Goal: Check status: Check status

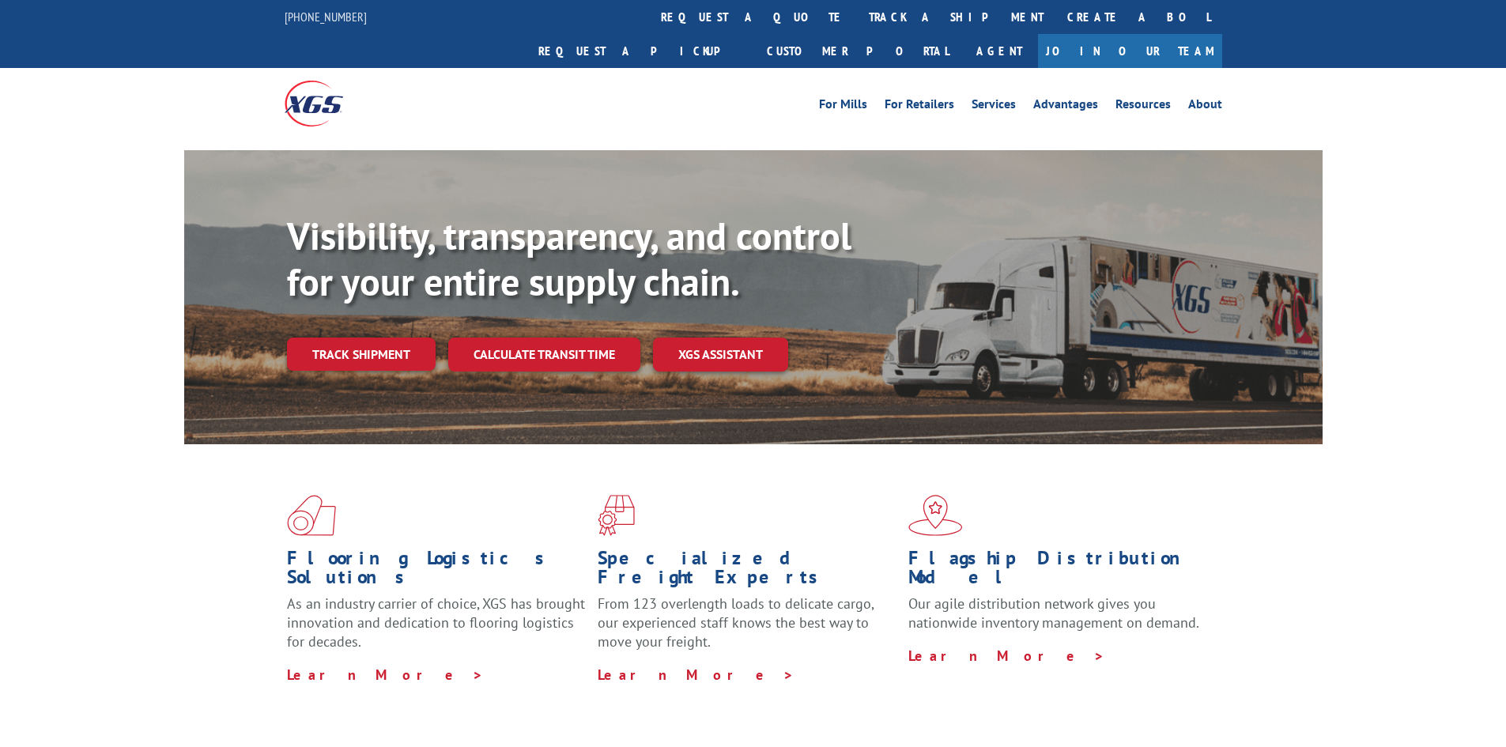
drag, startPoint x: 376, startPoint y: 321, endPoint x: 377, endPoint y: 310, distance: 11.1
click at [378, 337] on link "Track shipment" at bounding box center [361, 353] width 149 height 33
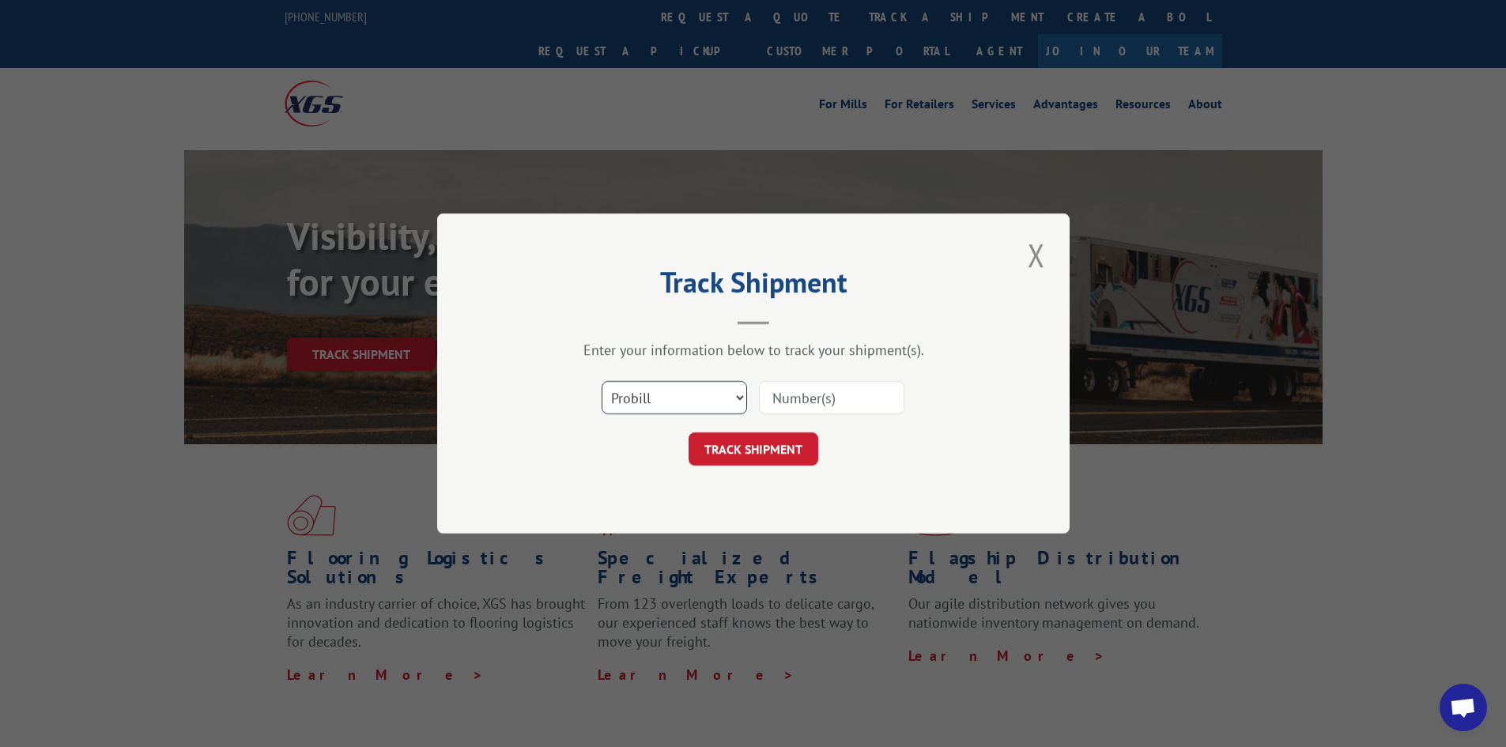
click at [695, 407] on select "Select category... Probill BOL PO" at bounding box center [673, 397] width 145 height 33
select select "po"
click at [601, 381] on select "Select category... Probill BOL PO" at bounding box center [673, 397] width 145 height 33
click at [659, 386] on select "Select category... Probill BOL PO" at bounding box center [673, 397] width 145 height 33
click at [601, 381] on select "Select category... Probill BOL PO" at bounding box center [673, 397] width 145 height 33
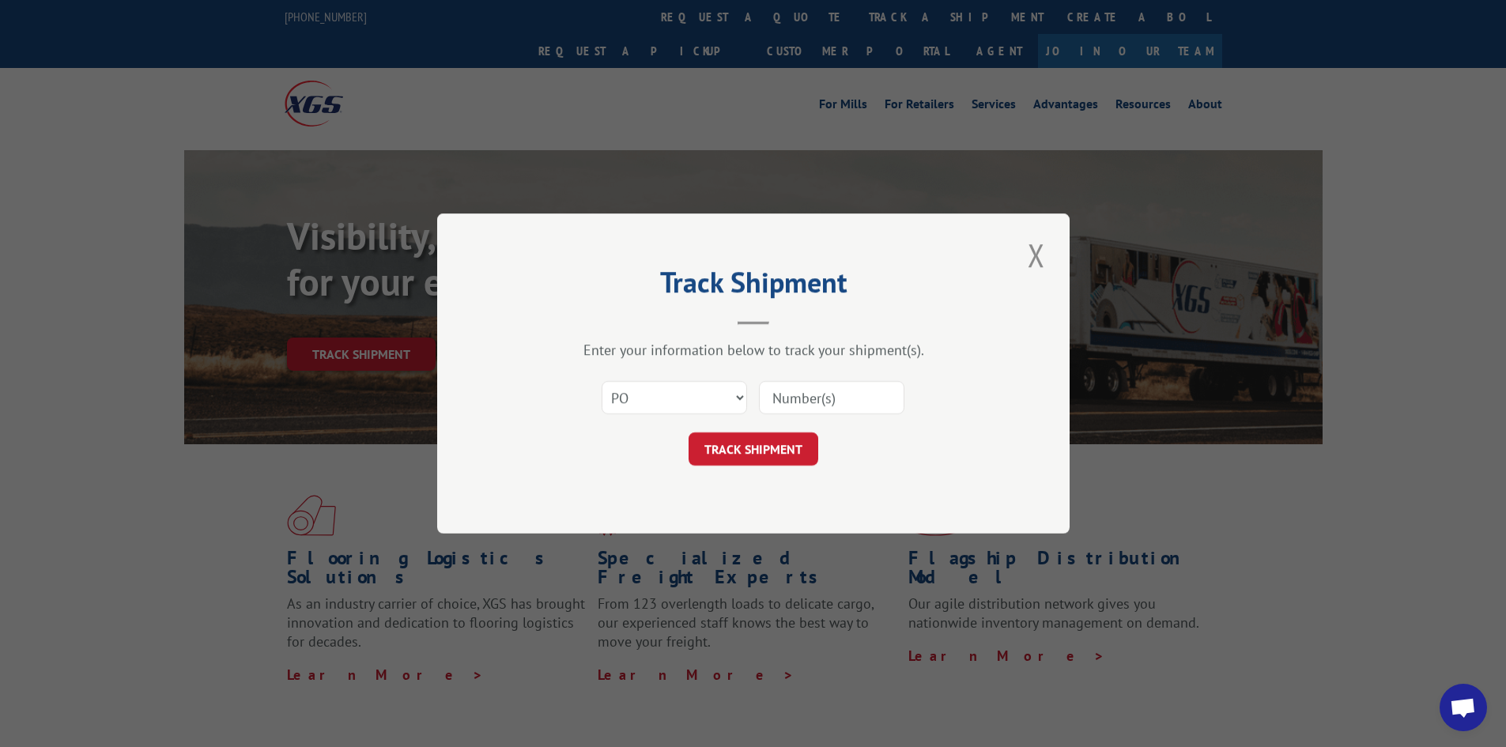
click at [799, 392] on input at bounding box center [831, 397] width 145 height 33
paste input "63554299"
type input "63554299"
click at [767, 443] on button "TRACK SHIPMENT" at bounding box center [753, 448] width 130 height 33
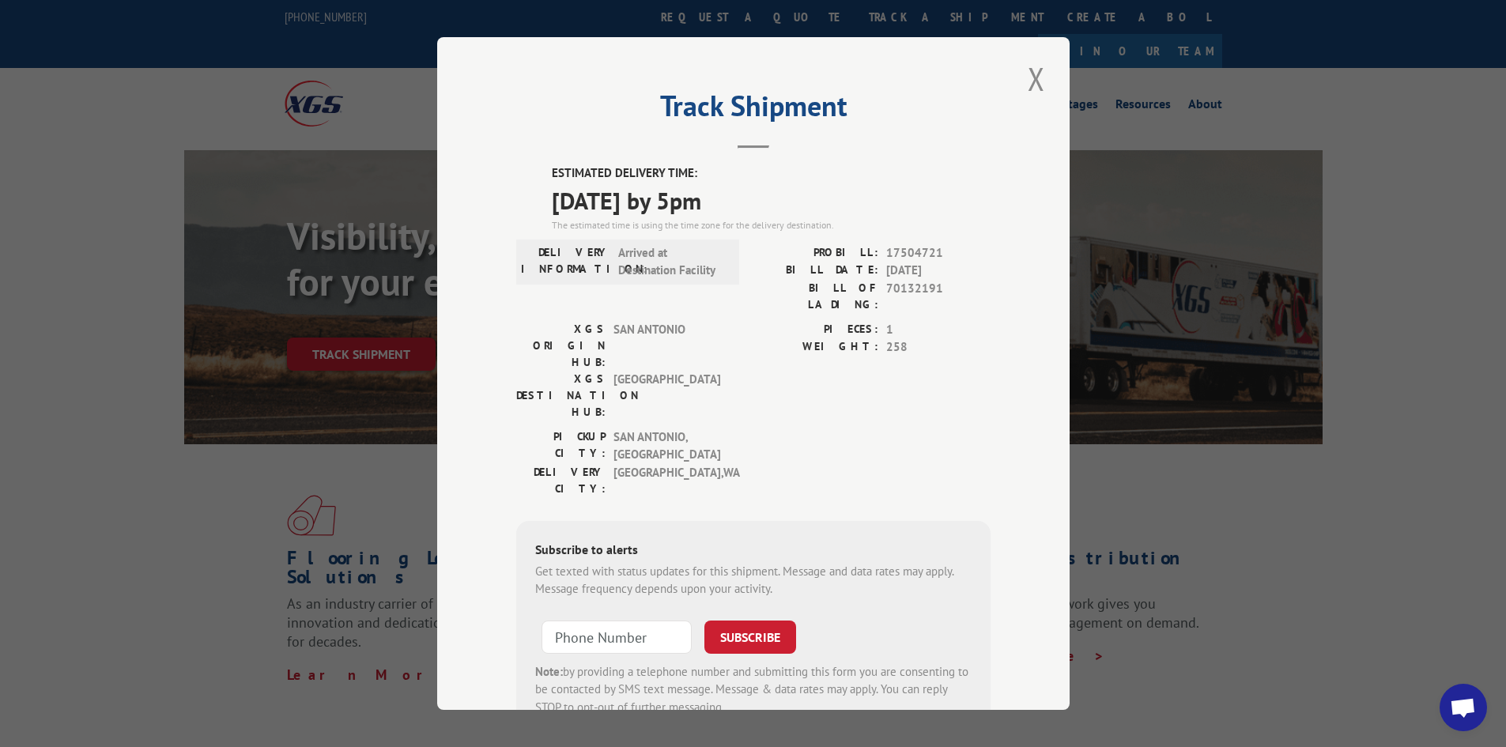
click at [790, 359] on div "PIECES: 1 WEIGHT: 258" at bounding box center [871, 374] width 237 height 107
drag, startPoint x: 530, startPoint y: 203, endPoint x: 880, endPoint y: 195, distance: 349.4
click at [880, 195] on div "ESTIMATED DELIVERY TIME: [DATE] by 5pm The estimated time is using the time zon…" at bounding box center [753, 449] width 474 height 571
click at [1033, 80] on button "Close modal" at bounding box center [1036, 78] width 27 height 43
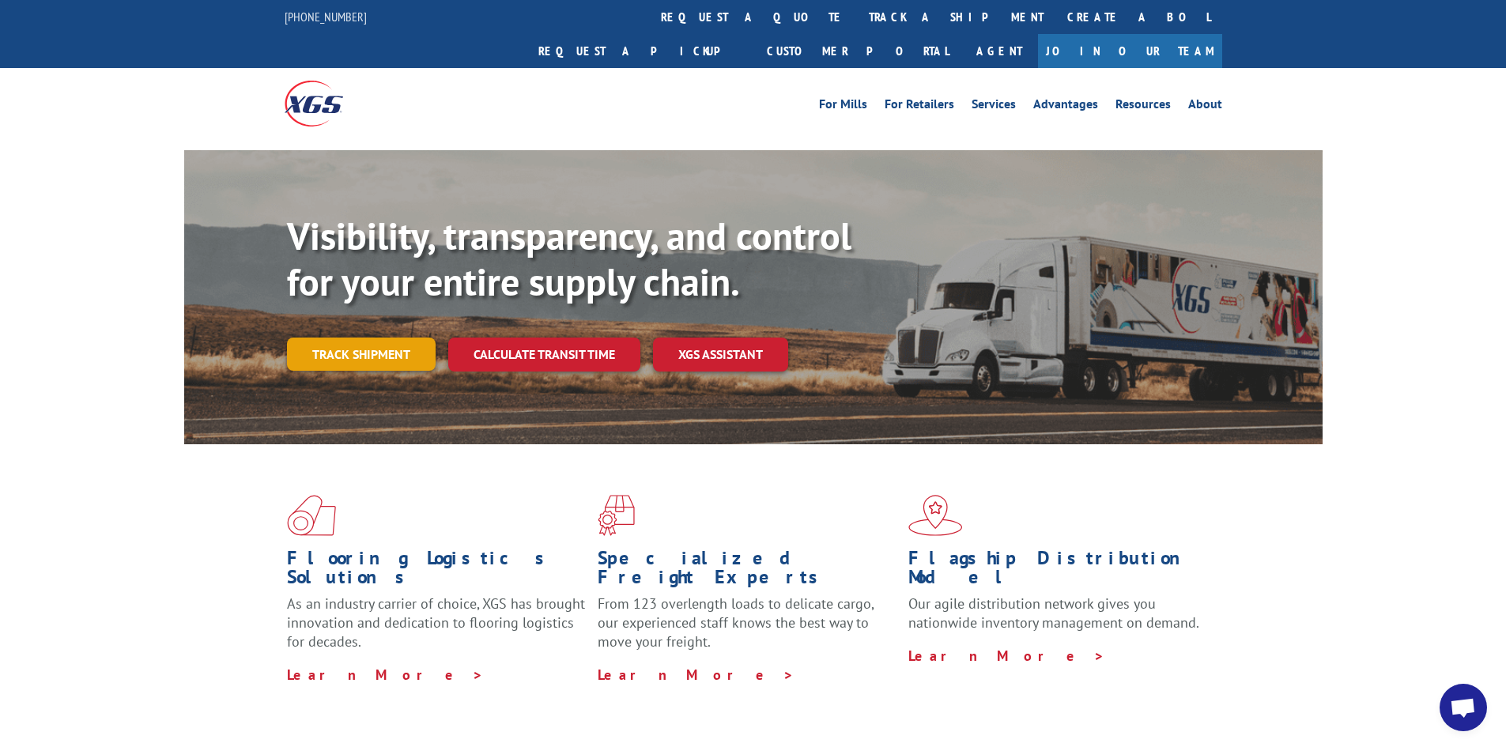
click at [382, 337] on link "Track shipment" at bounding box center [361, 353] width 149 height 33
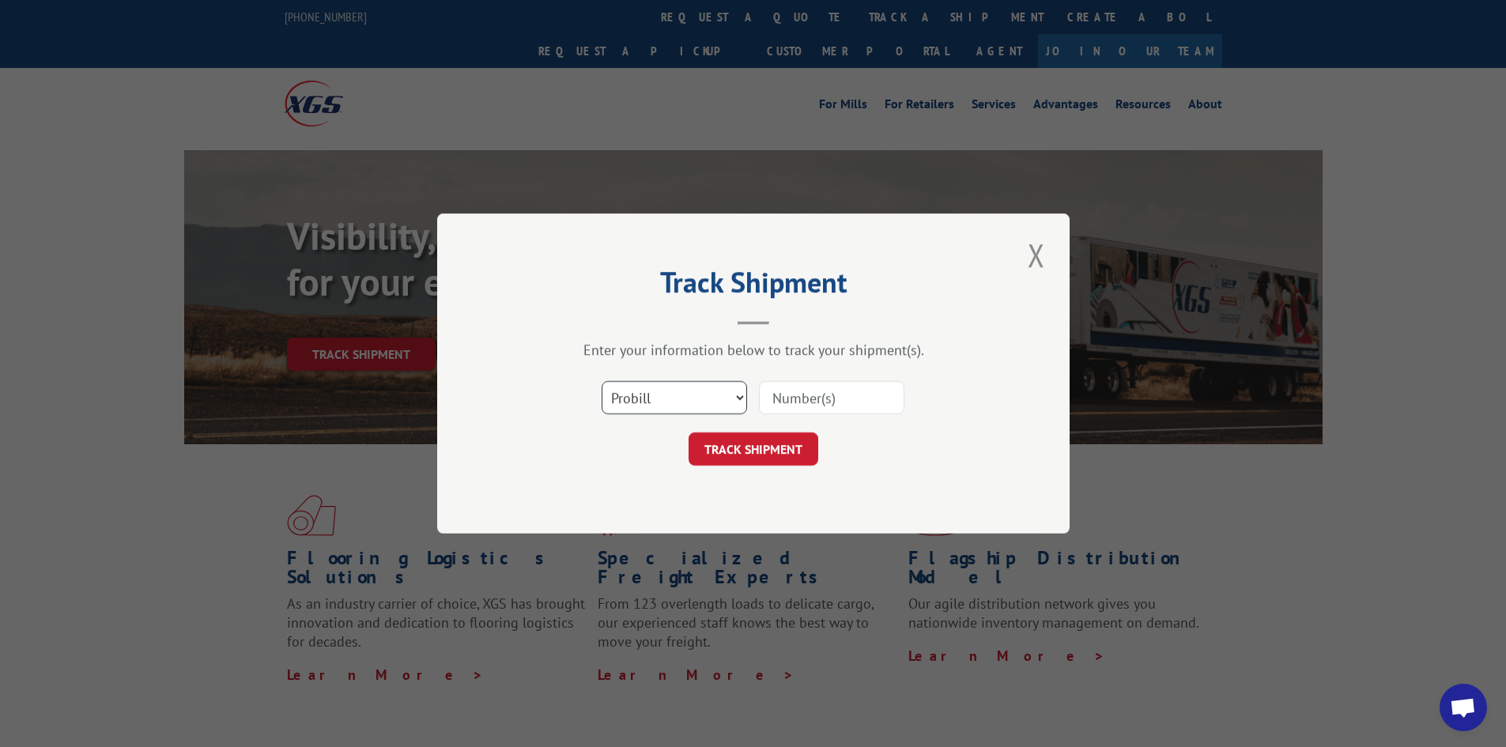
click at [676, 382] on select "Select category... Probill BOL PO" at bounding box center [673, 397] width 145 height 33
select select "po"
click at [601, 381] on select "Select category... Probill BOL PO" at bounding box center [673, 397] width 145 height 33
click at [773, 392] on input at bounding box center [831, 397] width 145 height 33
paste input "63515570"
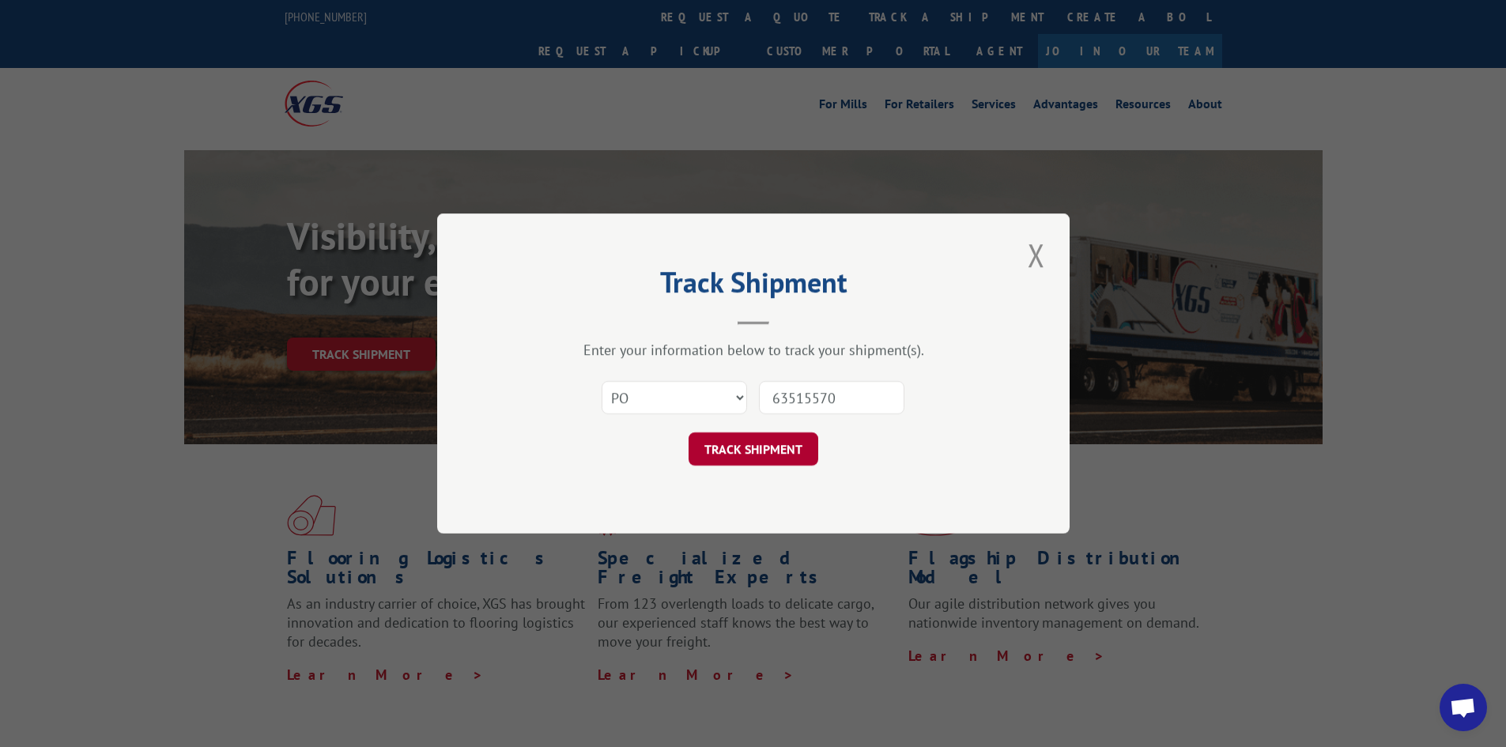
type input "63515570"
click at [775, 443] on button "TRACK SHIPMENT" at bounding box center [753, 448] width 130 height 33
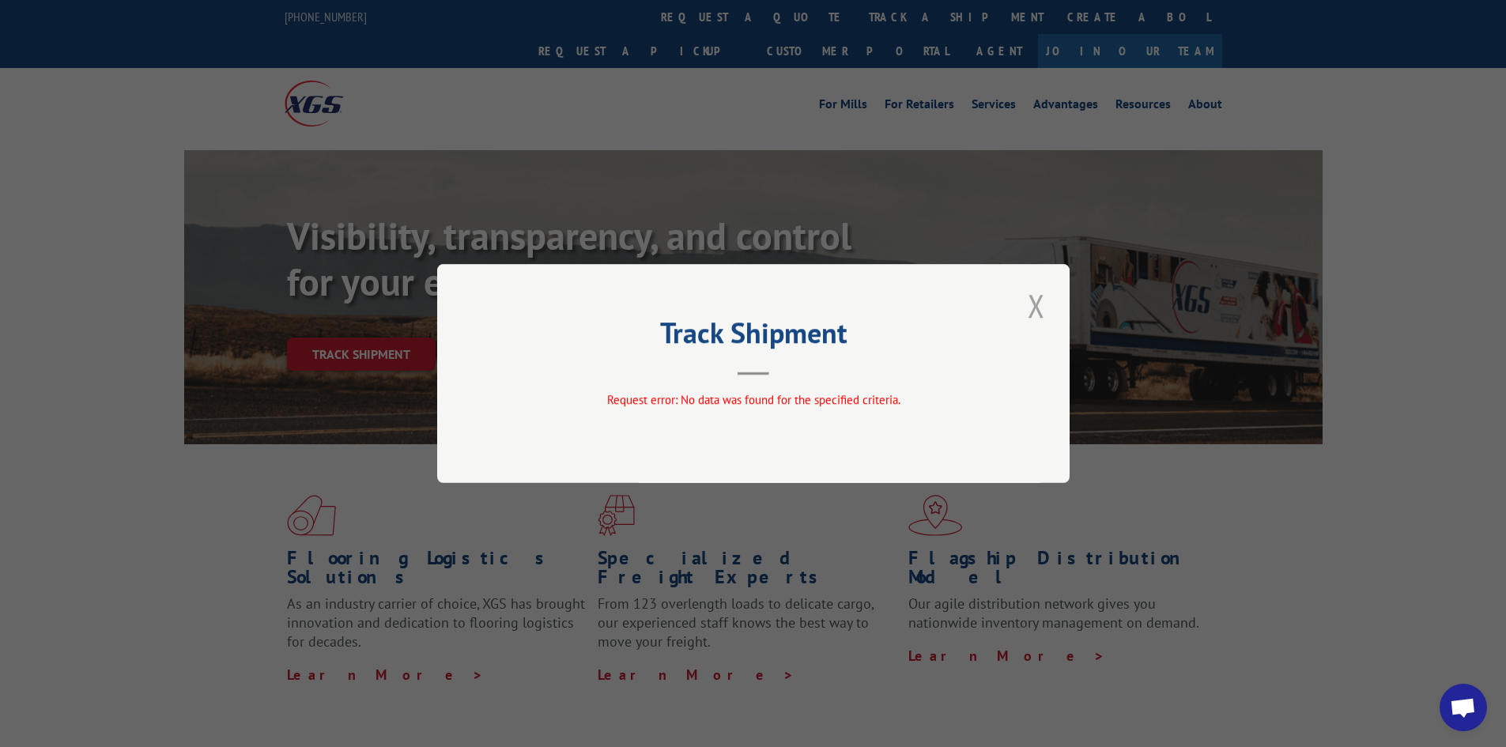
click at [1031, 296] on button "Close modal" at bounding box center [1036, 305] width 27 height 43
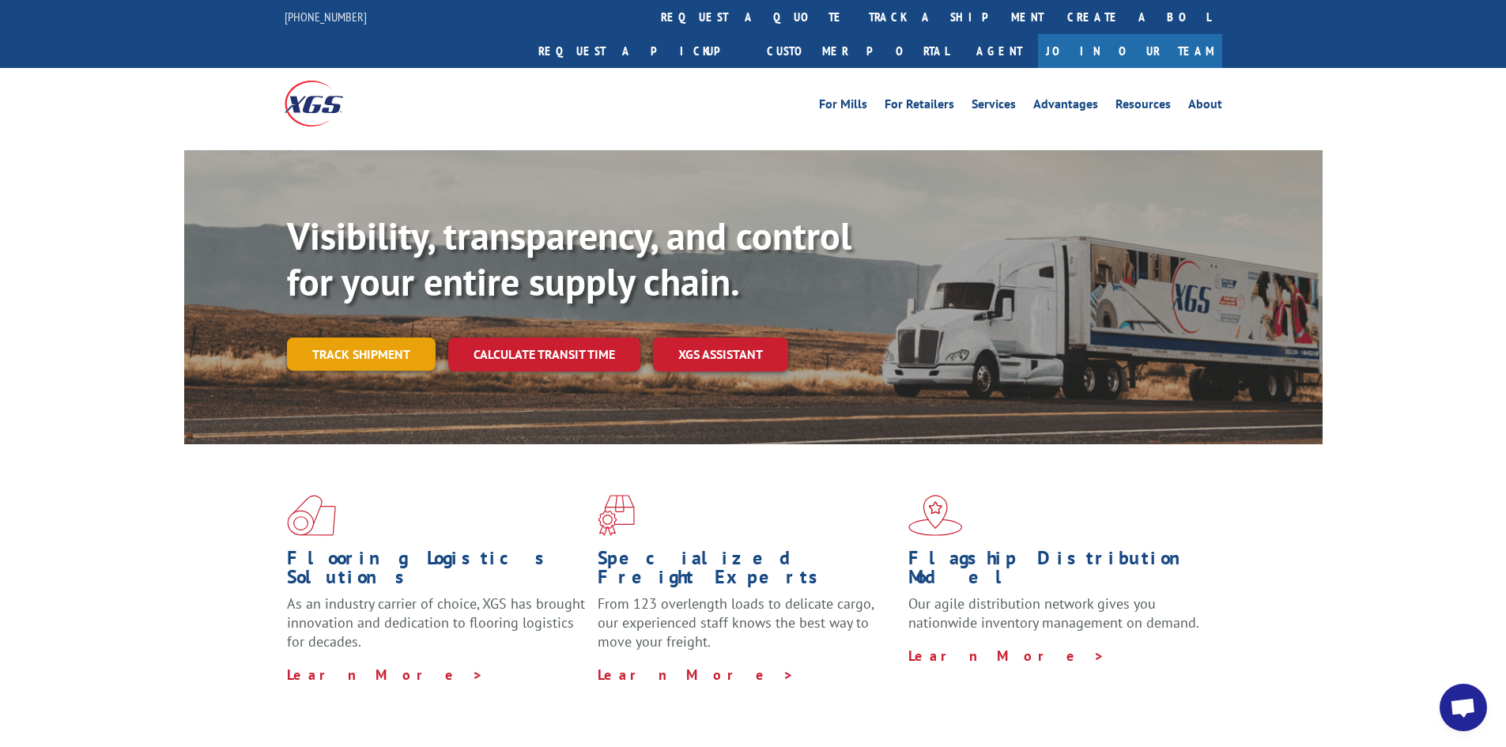
drag, startPoint x: 375, startPoint y: 331, endPoint x: 403, endPoint y: 330, distance: 28.5
click at [376, 337] on link "Track shipment" at bounding box center [361, 353] width 149 height 33
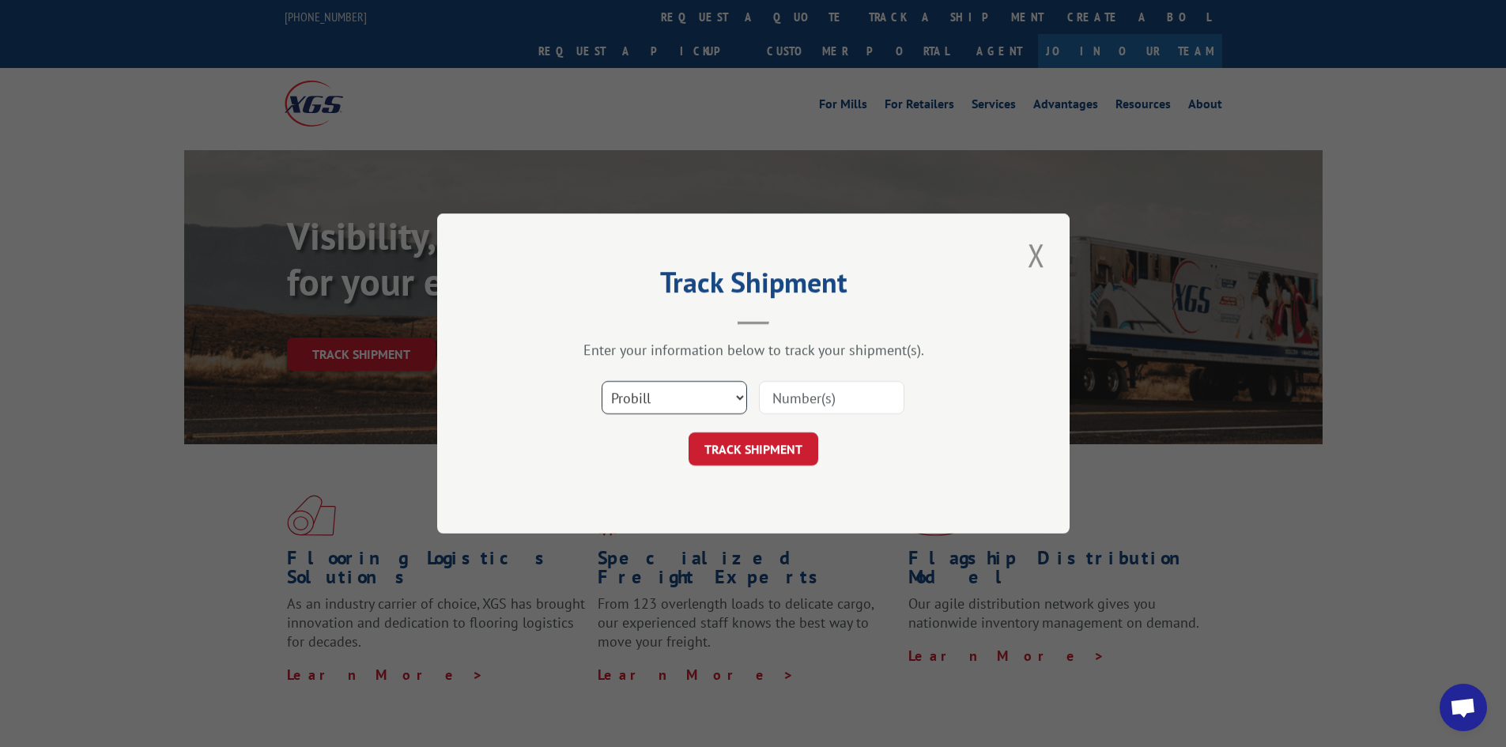
click at [694, 395] on select "Select category... Probill BOL PO" at bounding box center [673, 397] width 145 height 33
select select "bol"
click at [601, 381] on select "Select category... Probill BOL PO" at bounding box center [673, 397] width 145 height 33
click at [829, 398] on input at bounding box center [831, 397] width 145 height 33
type input "17504721"
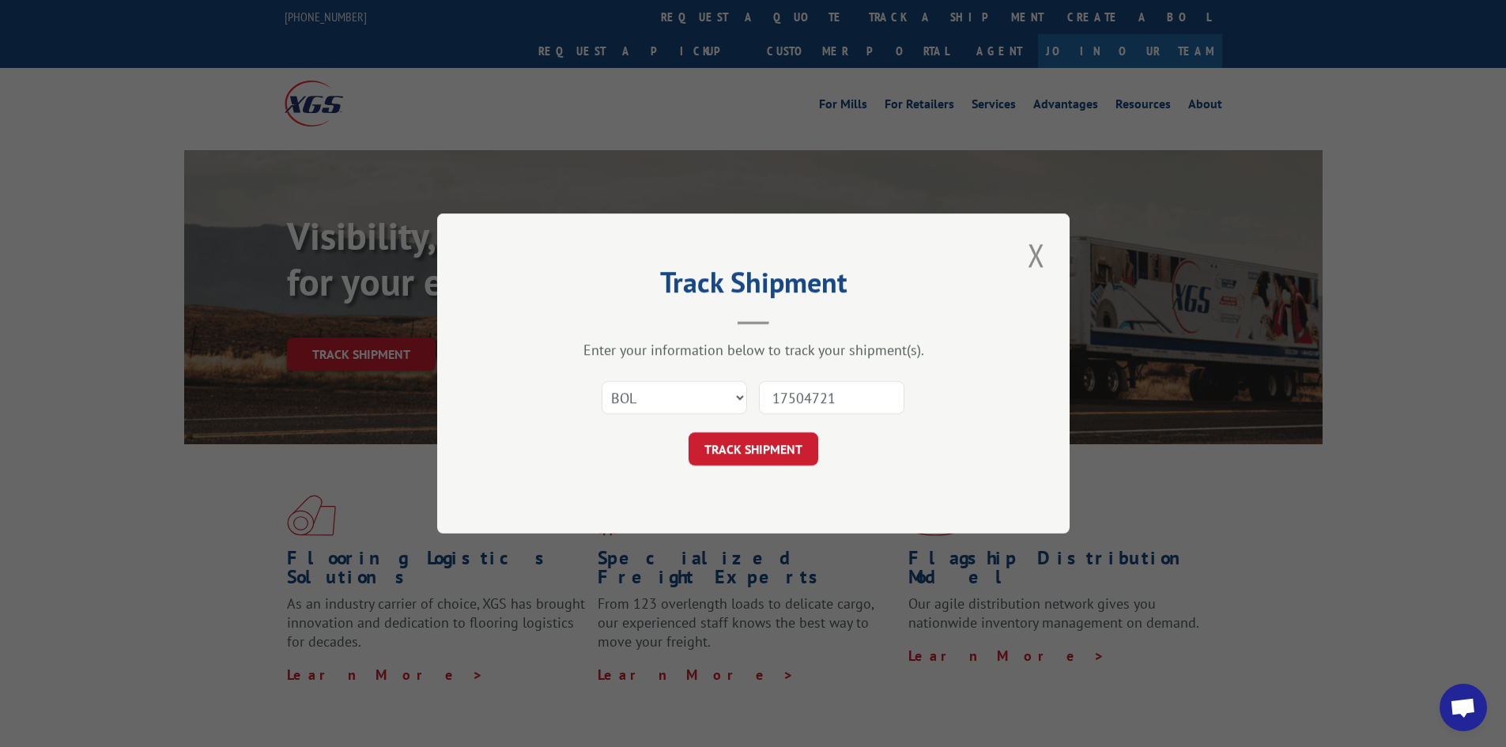
click at [688, 432] on button "TRACK SHIPMENT" at bounding box center [753, 448] width 130 height 33
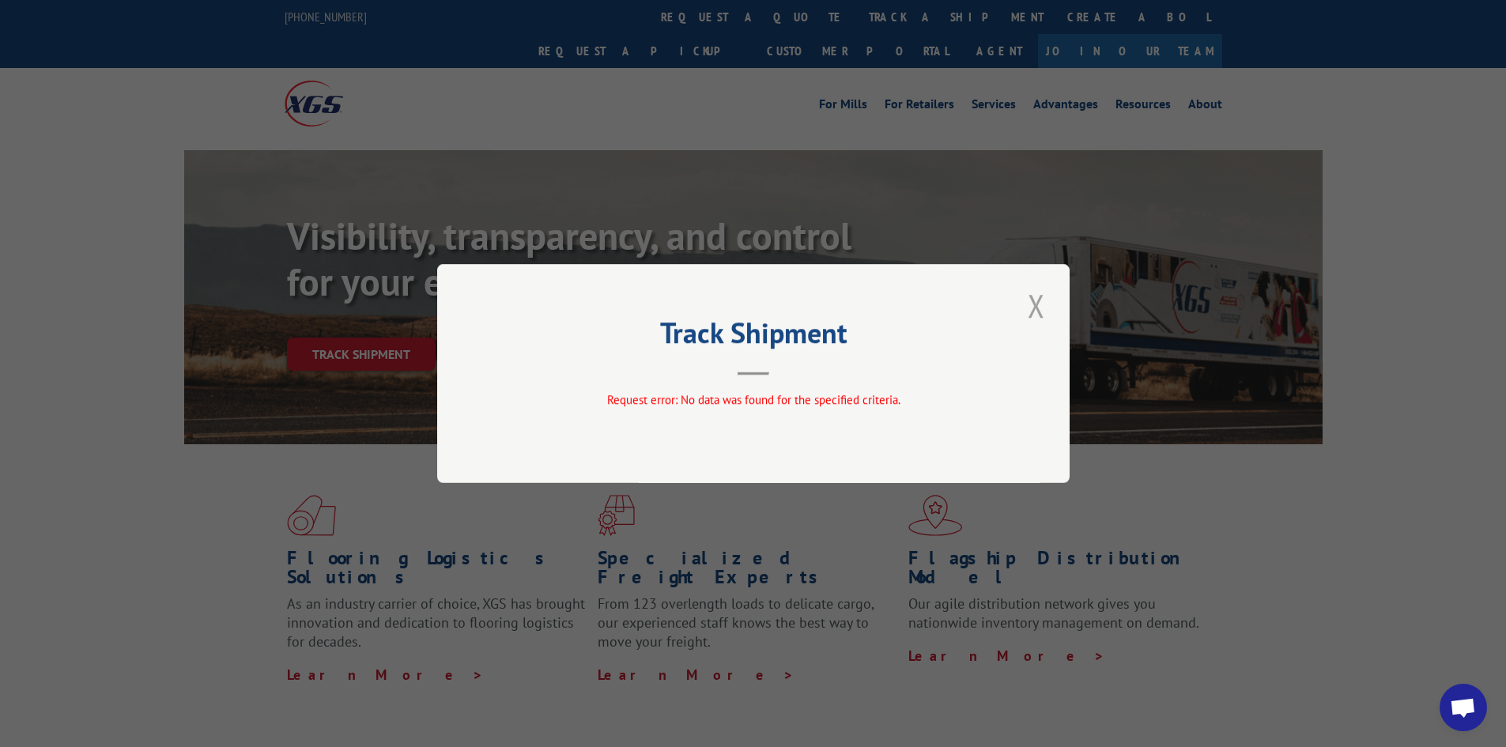
click at [1033, 301] on button "Close modal" at bounding box center [1036, 305] width 27 height 43
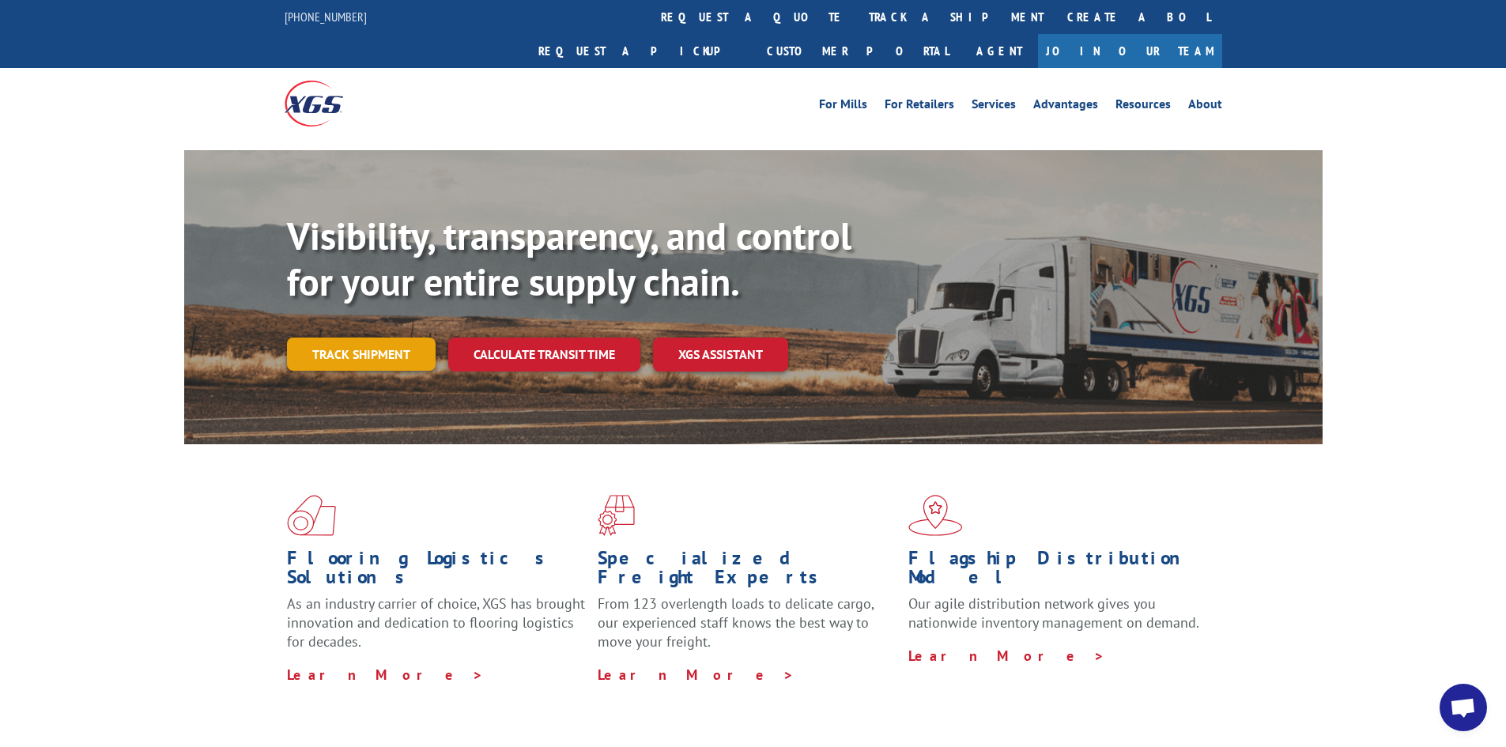
click at [411, 337] on link "Track shipment" at bounding box center [361, 353] width 149 height 33
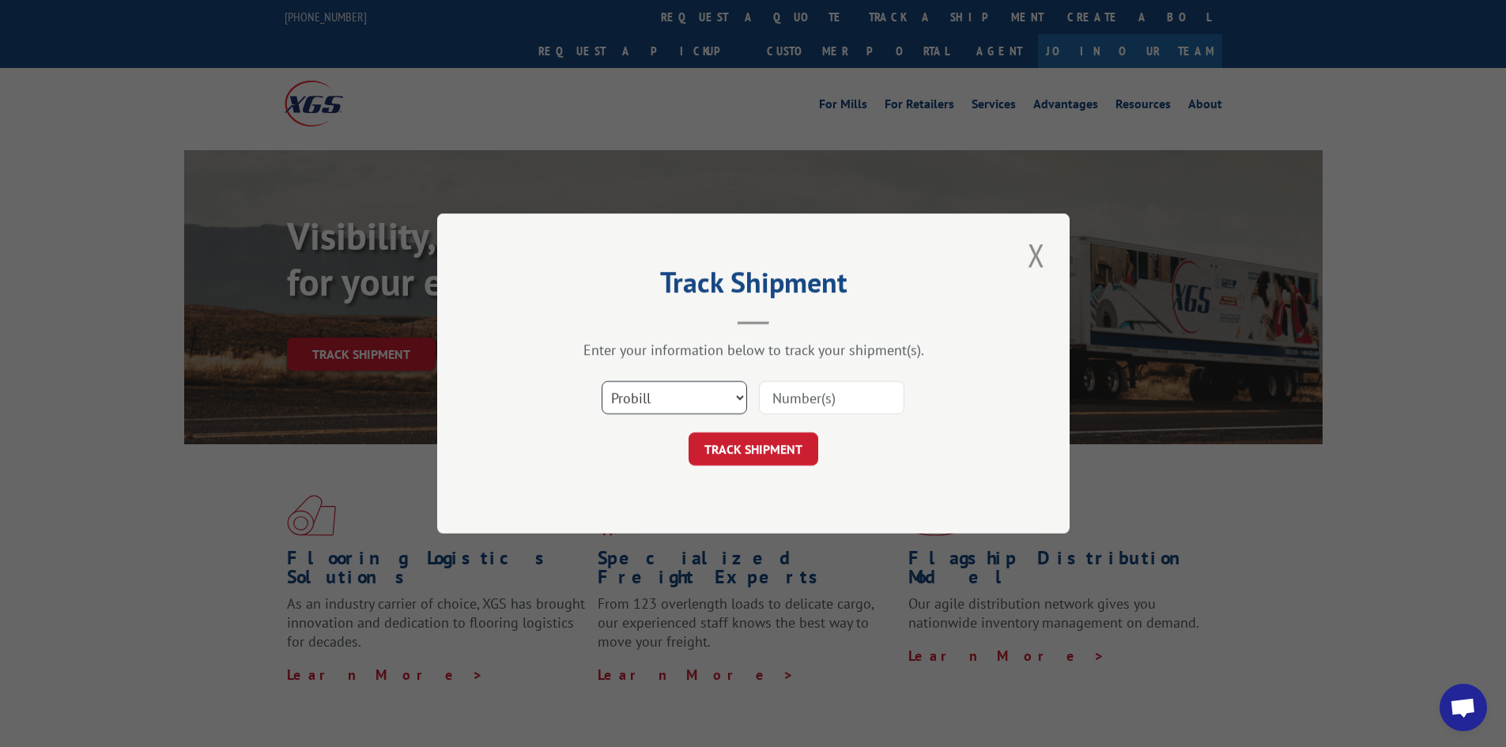
click at [703, 396] on select "Select category... Probill BOL PO" at bounding box center [673, 397] width 145 height 33
click at [601, 381] on select "Select category... Probill BOL PO" at bounding box center [673, 397] width 145 height 33
click at [816, 398] on input at bounding box center [831, 397] width 145 height 33
click at [681, 395] on select "Select category... Probill BOL PO" at bounding box center [673, 397] width 145 height 33
select select "probill"
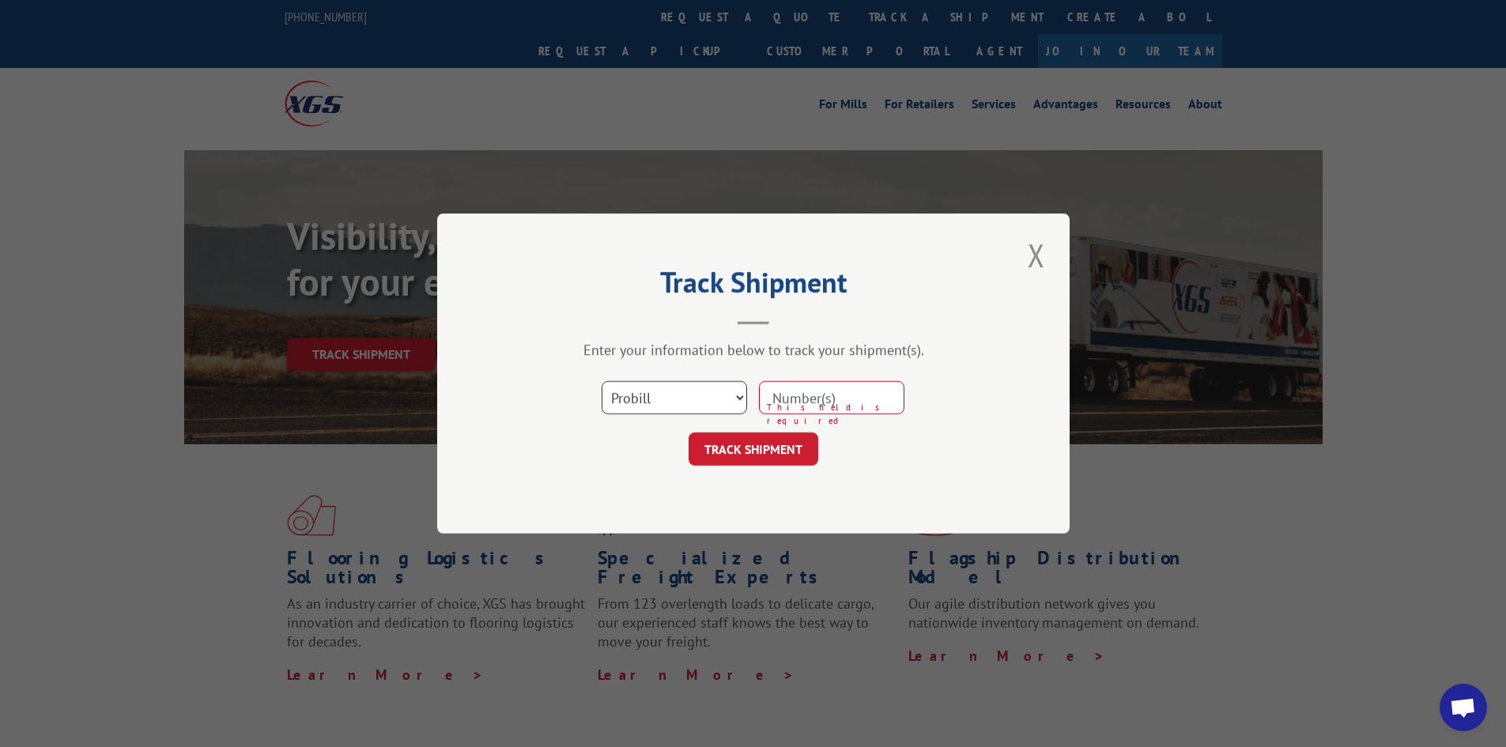
click at [601, 381] on select "Select category... Probill BOL PO" at bounding box center [673, 397] width 145 height 33
click at [839, 395] on input at bounding box center [831, 397] width 145 height 33
type input "17504721"
click at [688, 432] on button "TRACK SHIPMENT" at bounding box center [753, 448] width 130 height 33
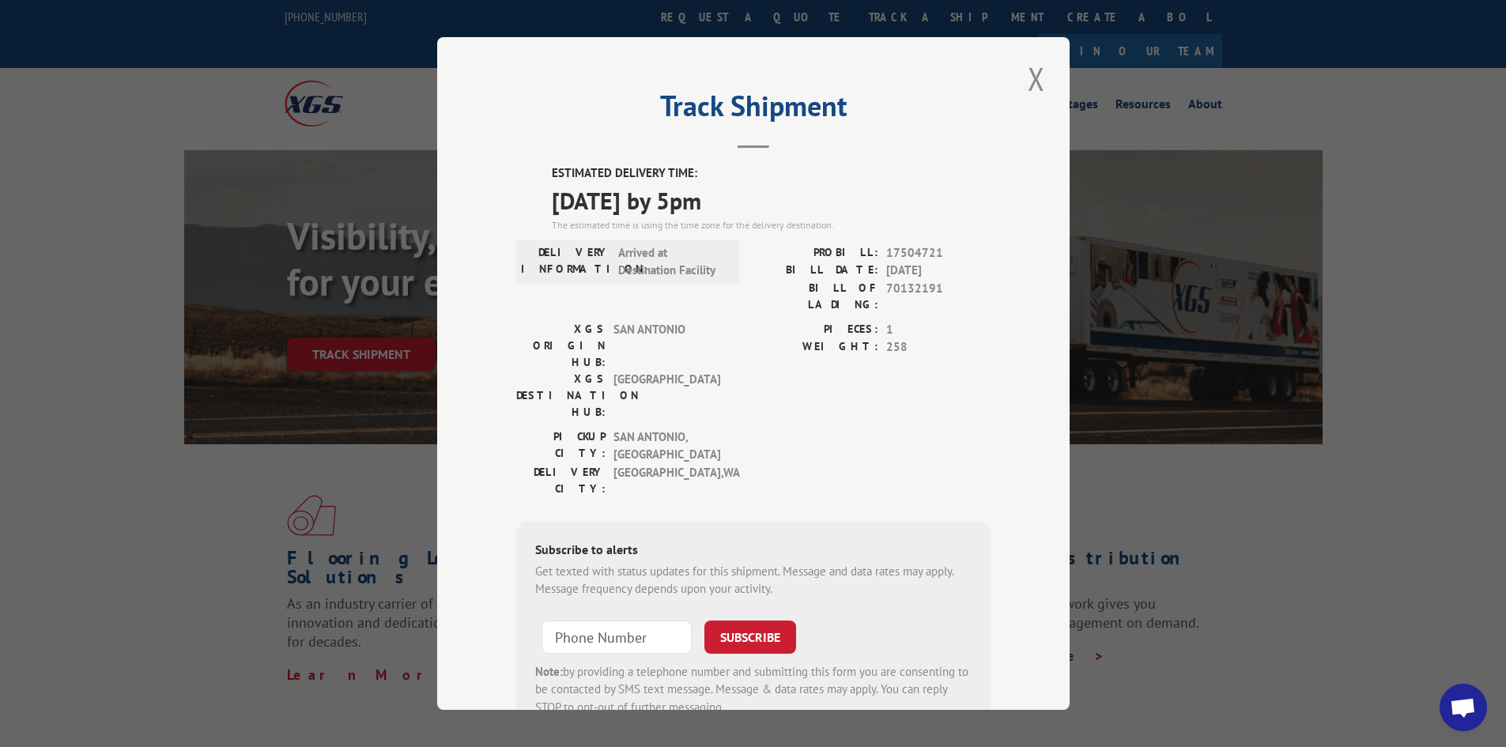
click at [971, 352] on div "PIECES: 1 WEIGHT: 258" at bounding box center [871, 374] width 237 height 107
drag, startPoint x: 530, startPoint y: 198, endPoint x: 801, endPoint y: 202, distance: 271.1
click at [796, 205] on div "ESTIMATED DELIVERY TIME: [DATE] by 5pm The estimated time is using the time zon…" at bounding box center [753, 449] width 474 height 571
click at [844, 189] on span "[DATE] by 5pm" at bounding box center [771, 201] width 439 height 36
drag, startPoint x: 1024, startPoint y: 76, endPoint x: 1044, endPoint y: 116, distance: 44.9
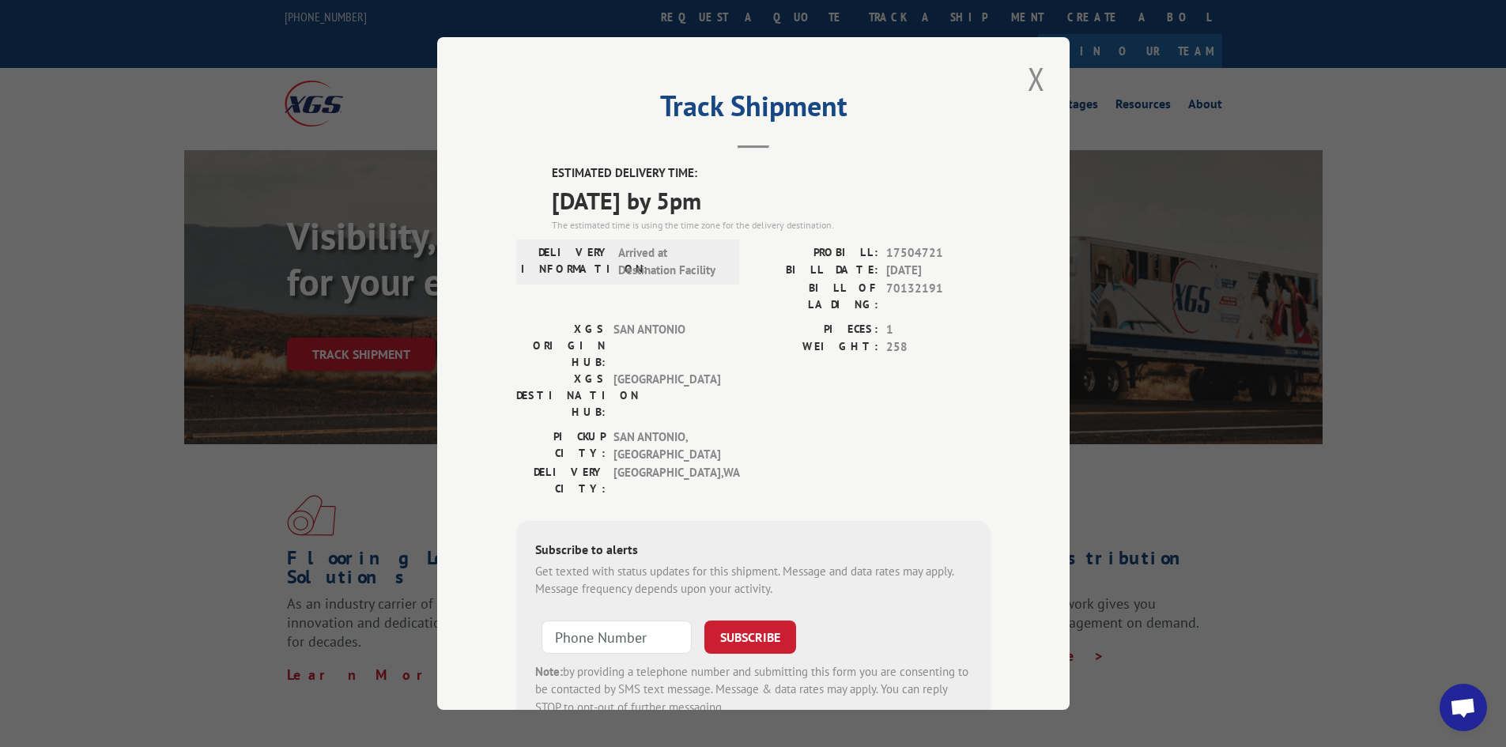
click at [1024, 77] on button "Close modal" at bounding box center [1036, 78] width 27 height 43
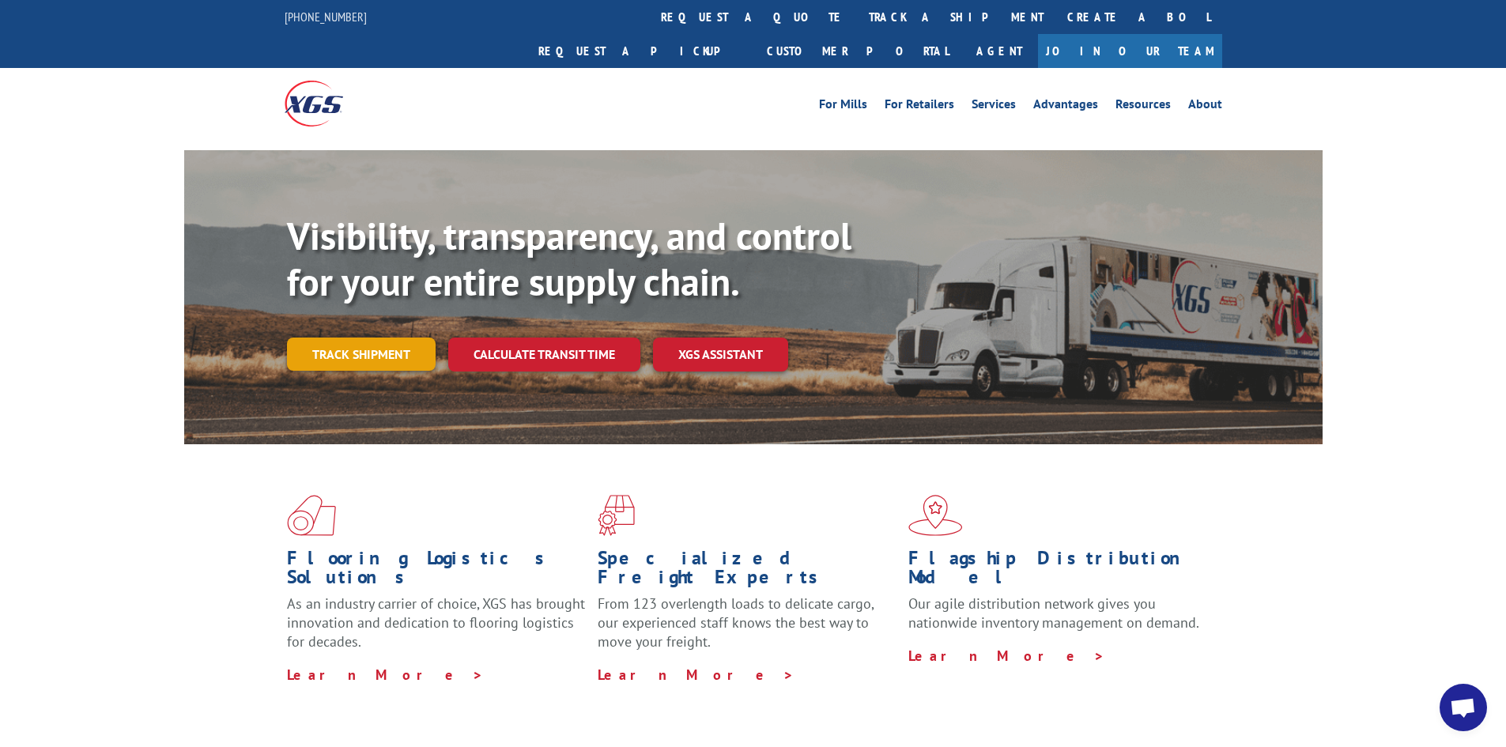
click at [347, 337] on link "Track shipment" at bounding box center [361, 353] width 149 height 33
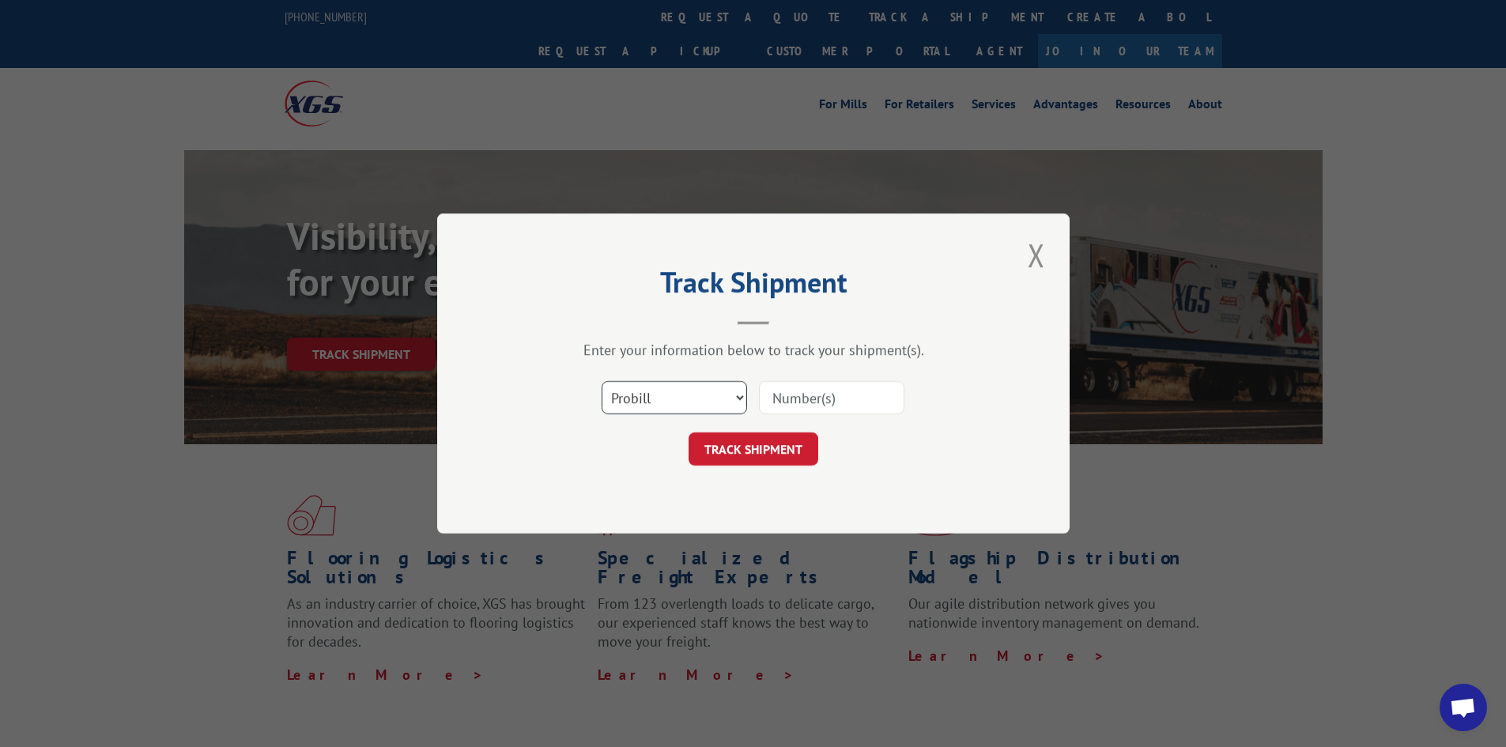
click at [669, 394] on select "Select category... Probill BOL PO" at bounding box center [673, 397] width 145 height 33
select select "po"
click at [601, 381] on select "Select category... Probill BOL PO" at bounding box center [673, 397] width 145 height 33
click at [771, 389] on input at bounding box center [831, 397] width 145 height 33
paste input "63515700"
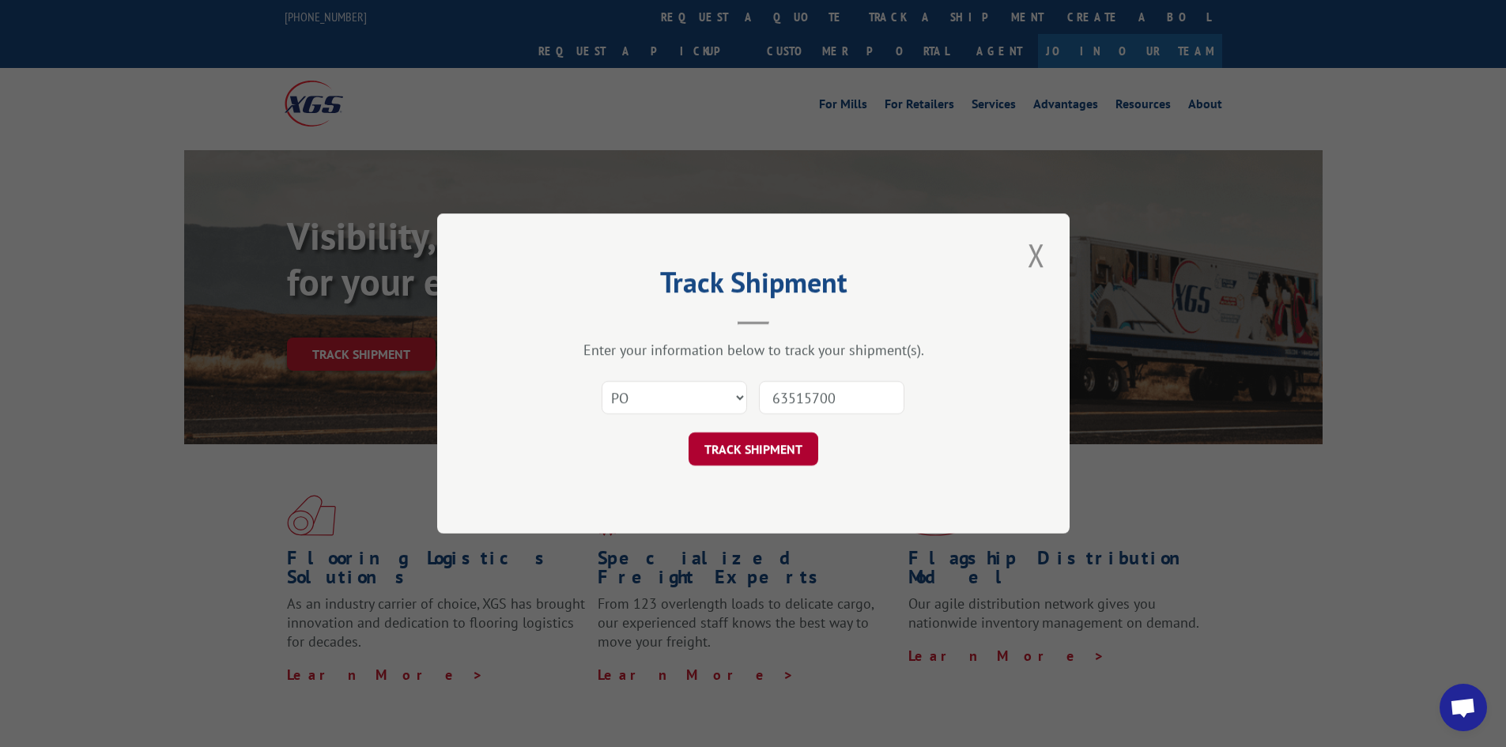
type input "63515700"
click at [777, 446] on button "TRACK SHIPMENT" at bounding box center [753, 448] width 130 height 33
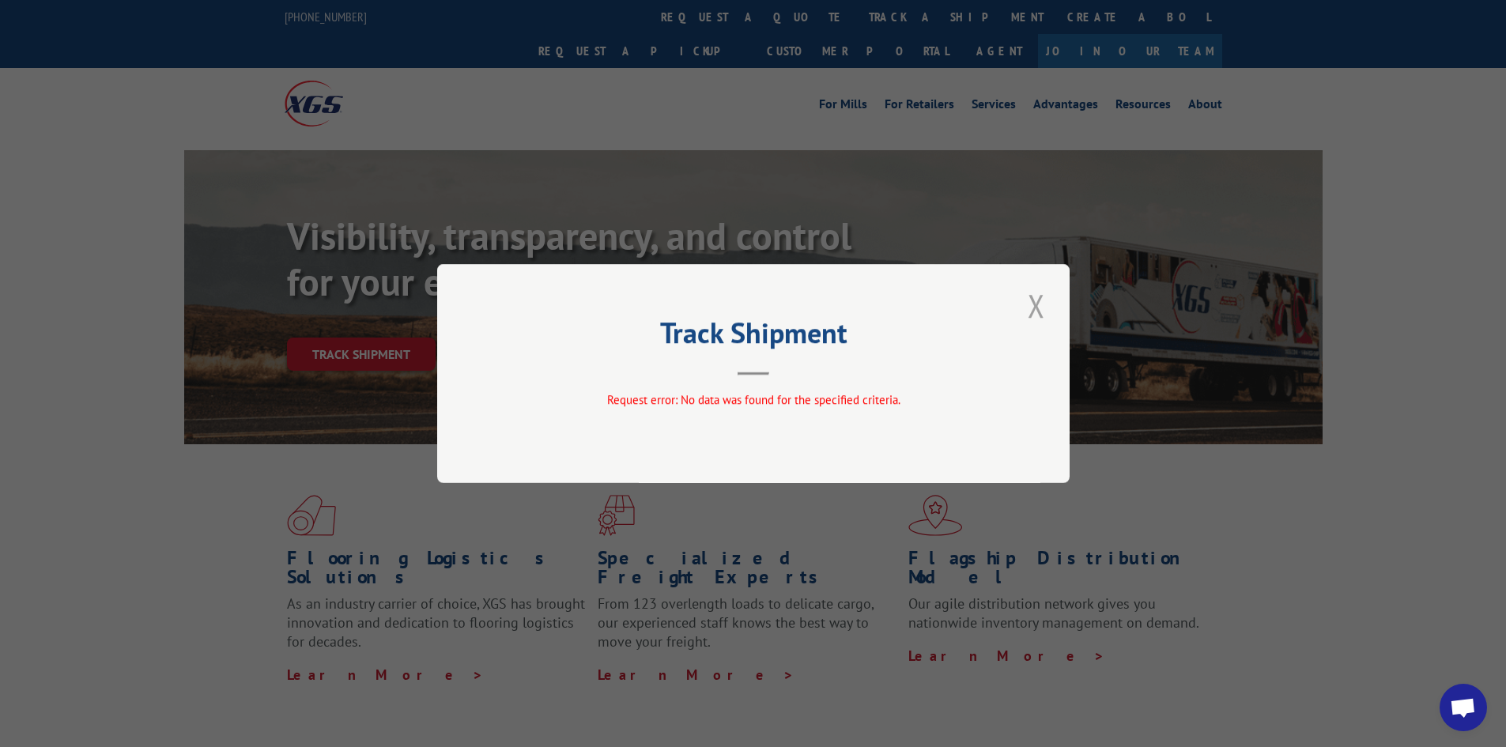
click at [1027, 307] on button "Close modal" at bounding box center [1036, 305] width 27 height 43
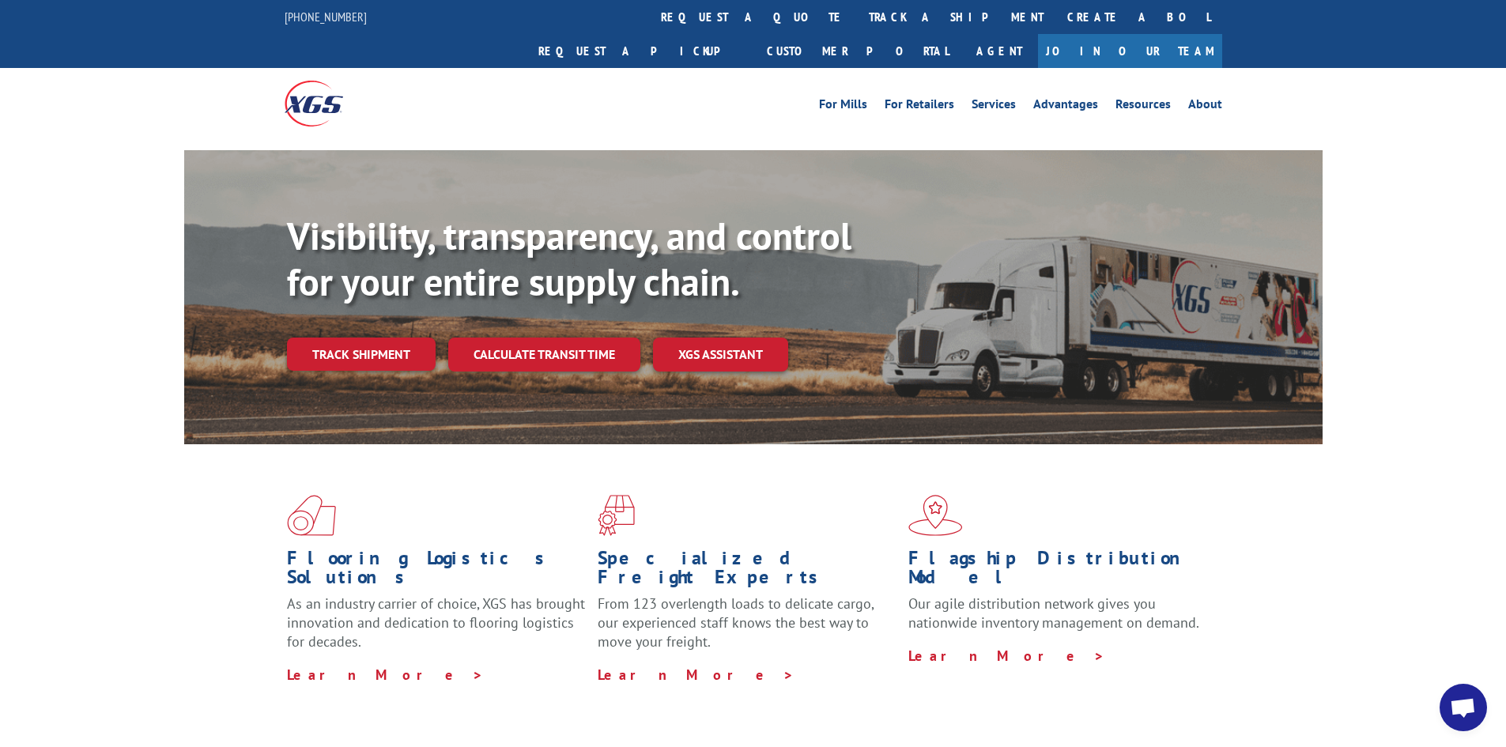
click at [367, 337] on link "Track shipment" at bounding box center [361, 353] width 149 height 33
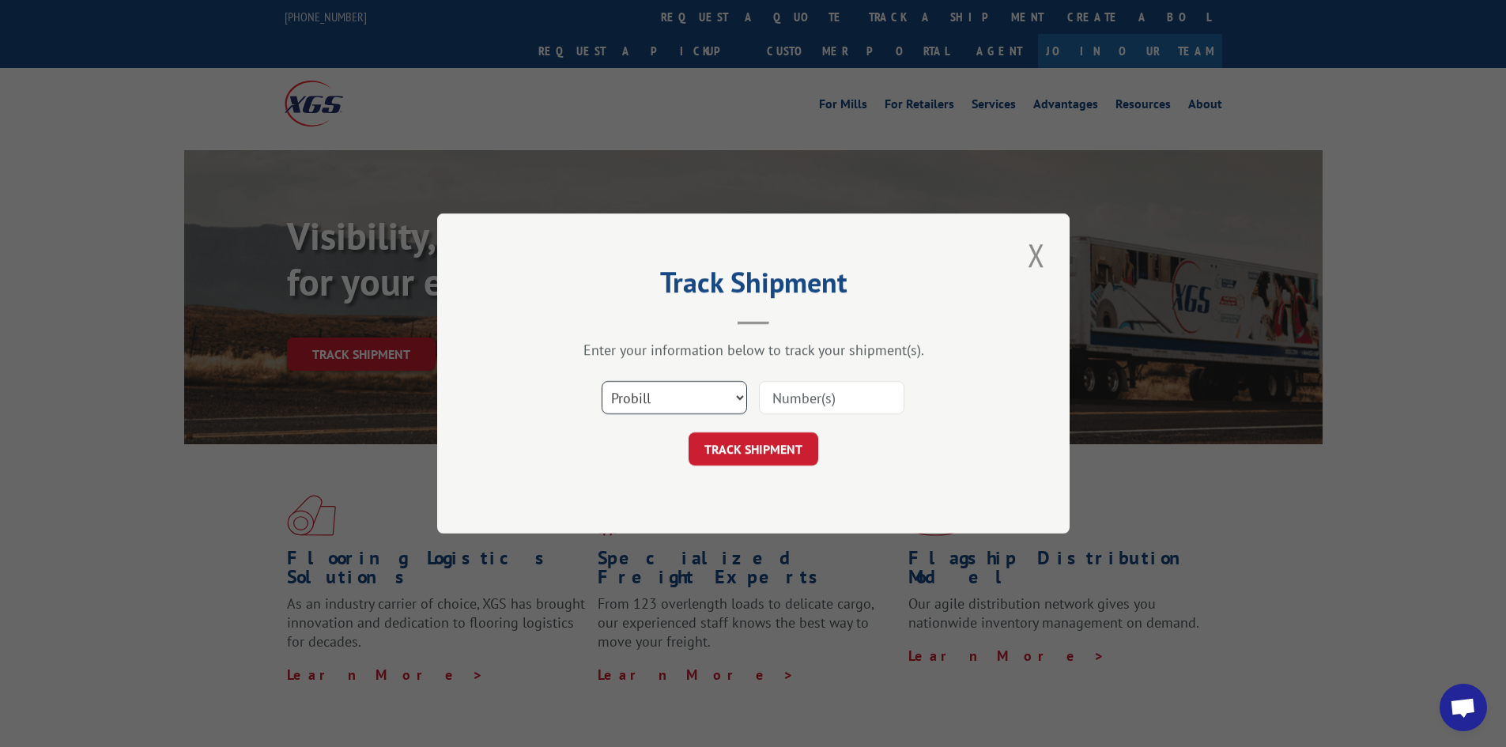
click at [684, 401] on select "Select category... Probill BOL PO" at bounding box center [673, 397] width 145 height 33
select select "bol"
click at [601, 381] on select "Select category... Probill BOL PO" at bounding box center [673, 397] width 145 height 33
click at [773, 402] on input at bounding box center [831, 397] width 145 height 33
paste input "0078103443"
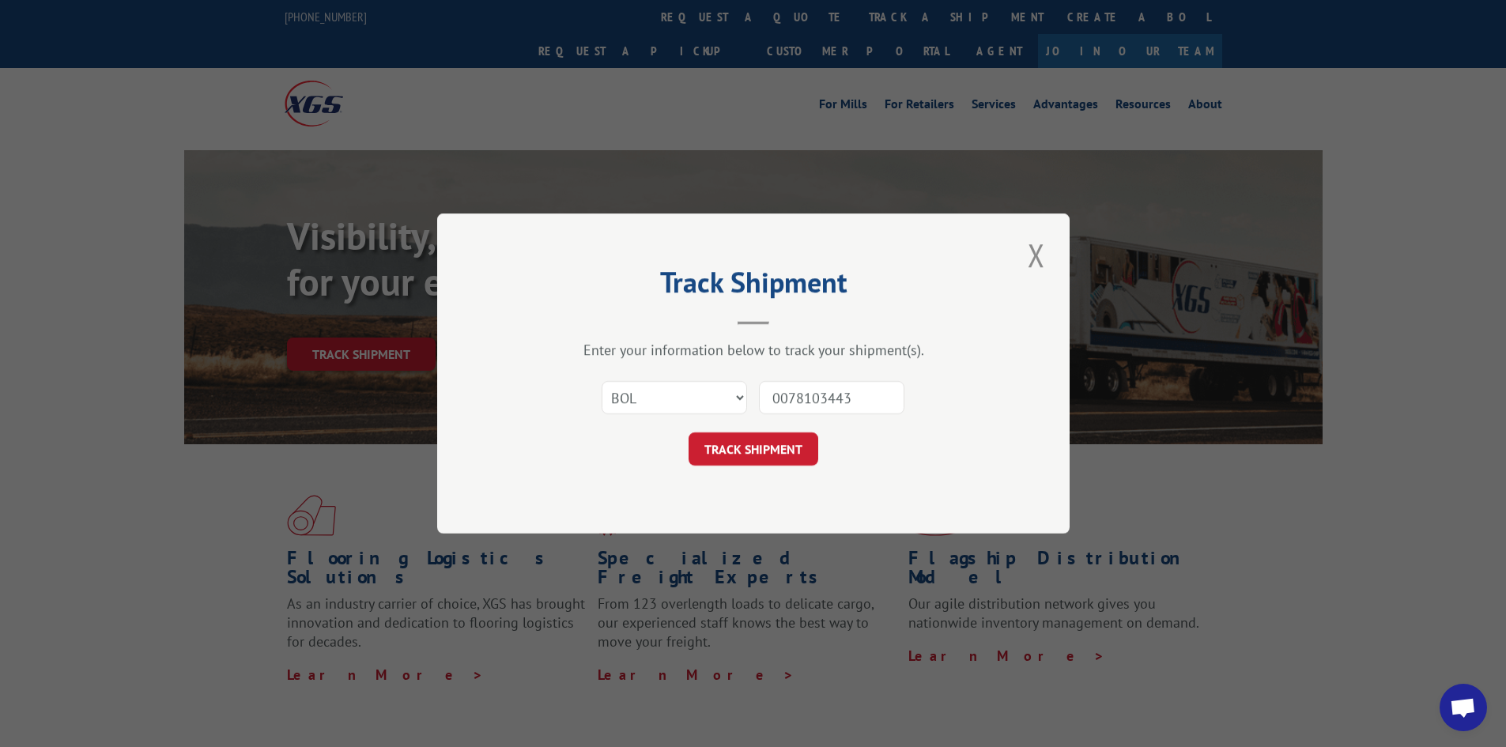
type input "0078103443"
click at [688, 432] on button "TRACK SHIPMENT" at bounding box center [753, 448] width 130 height 33
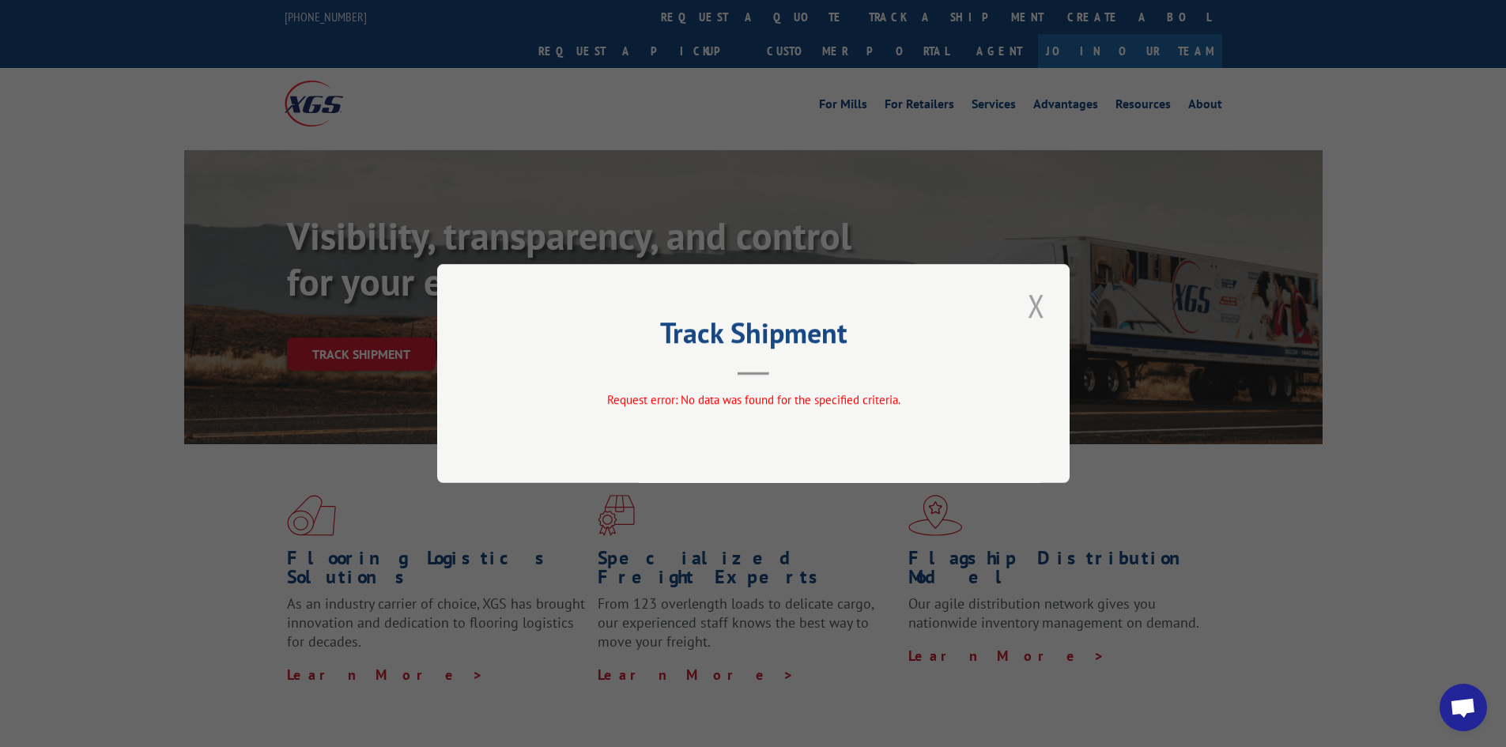
click at [1039, 299] on button "Close modal" at bounding box center [1036, 305] width 27 height 43
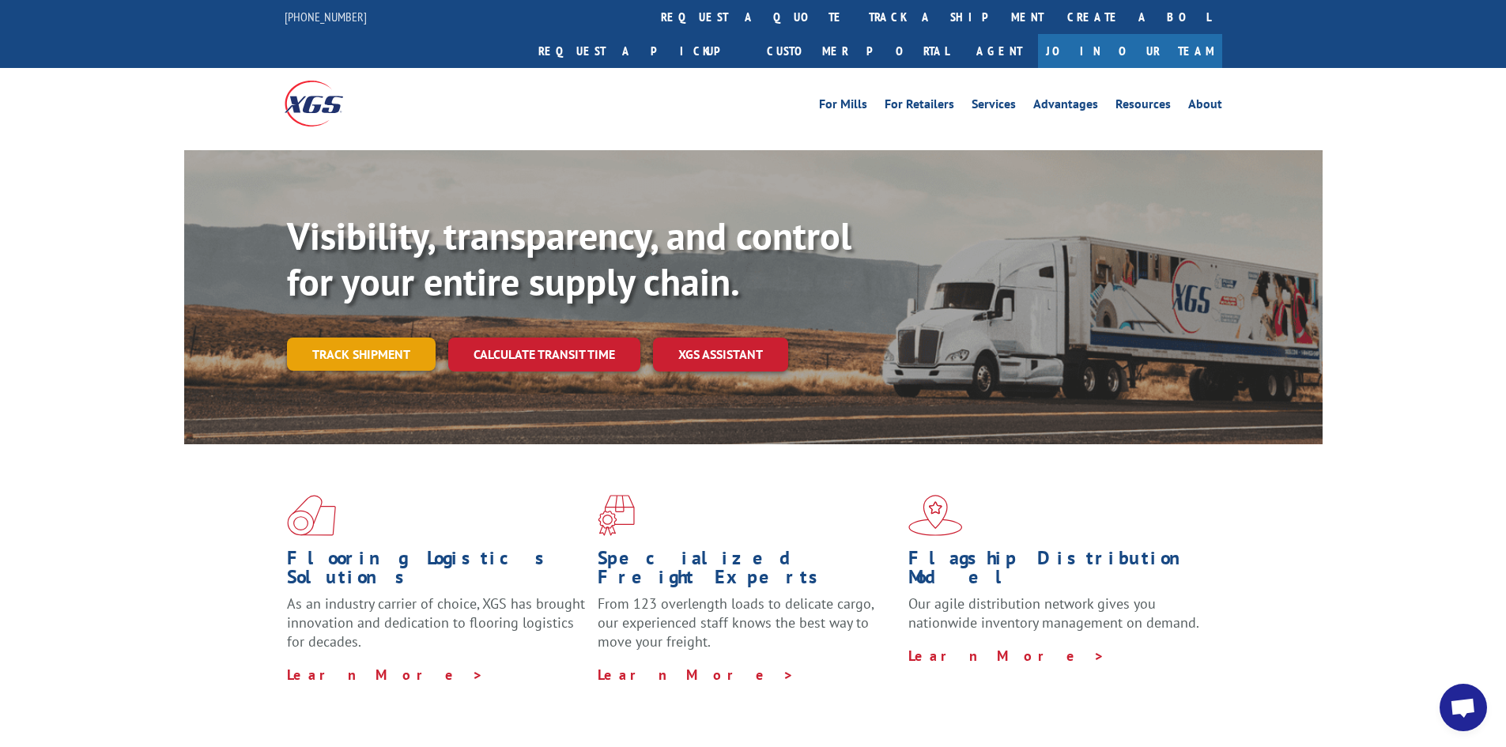
click at [418, 337] on link "Track shipment" at bounding box center [361, 353] width 149 height 33
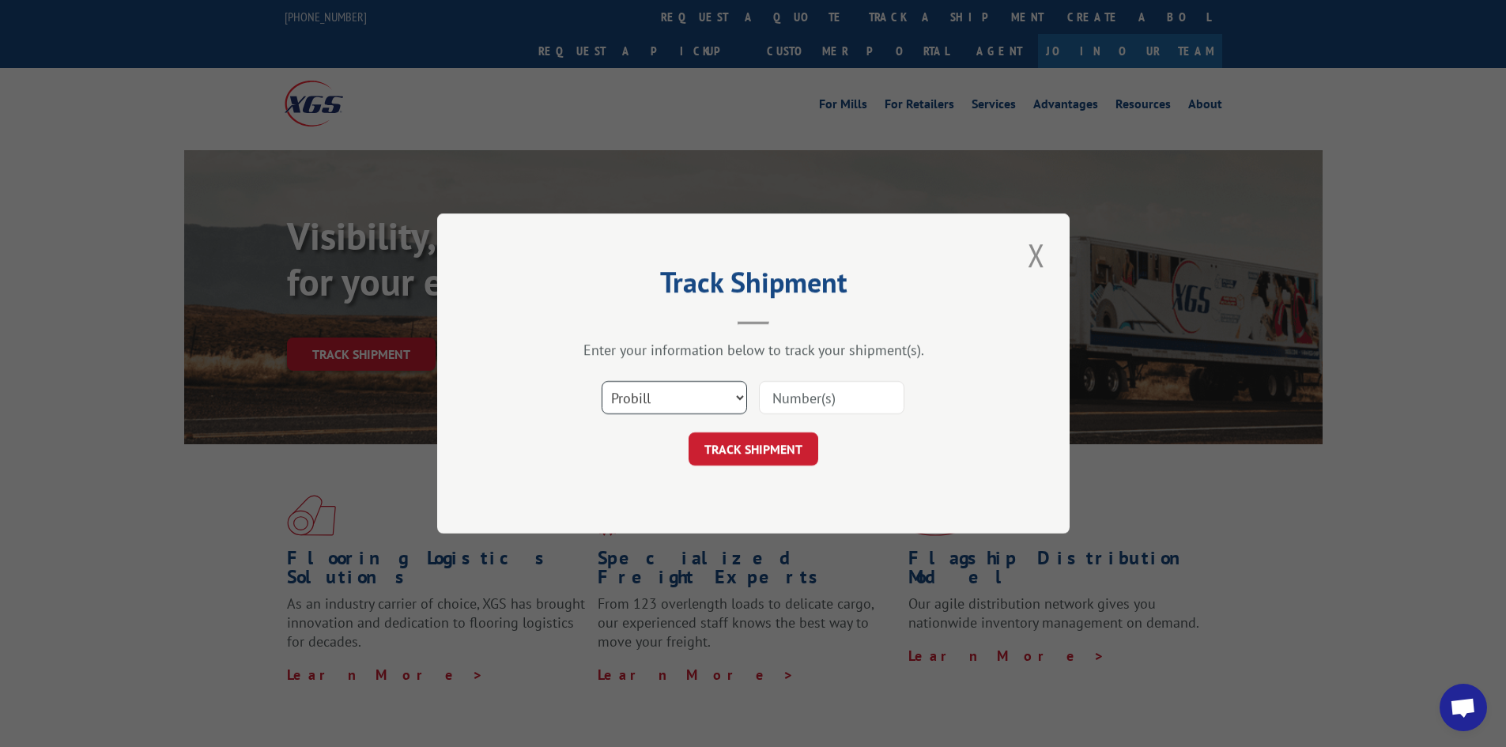
click at [702, 394] on select "Select category... Probill BOL PO" at bounding box center [673, 397] width 145 height 33
select select "bol"
click at [601, 381] on select "Select category... Probill BOL PO" at bounding box center [673, 397] width 145 height 33
click at [763, 388] on input at bounding box center [831, 397] width 145 height 33
paste input "0078103443"
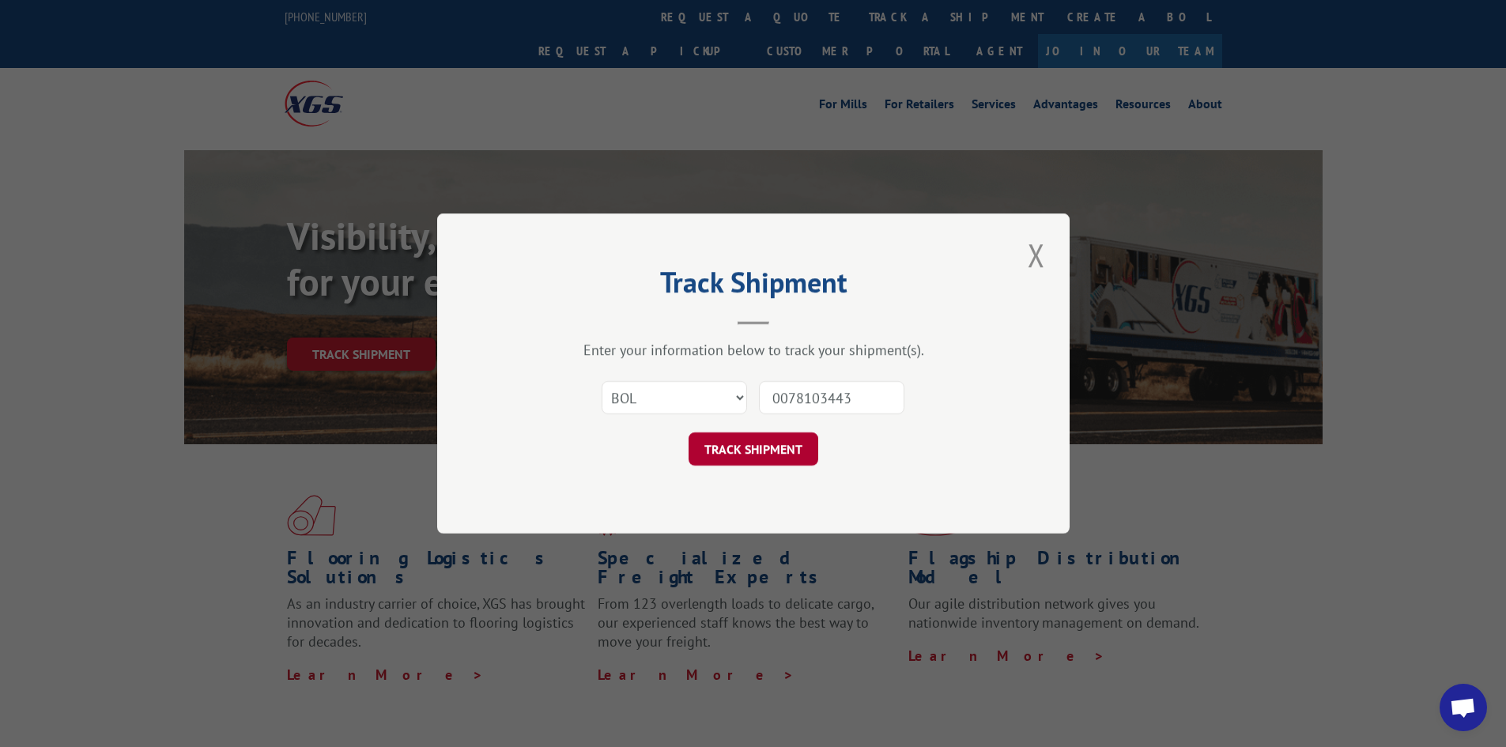
type input "0078103443"
click at [794, 454] on button "TRACK SHIPMENT" at bounding box center [753, 448] width 130 height 33
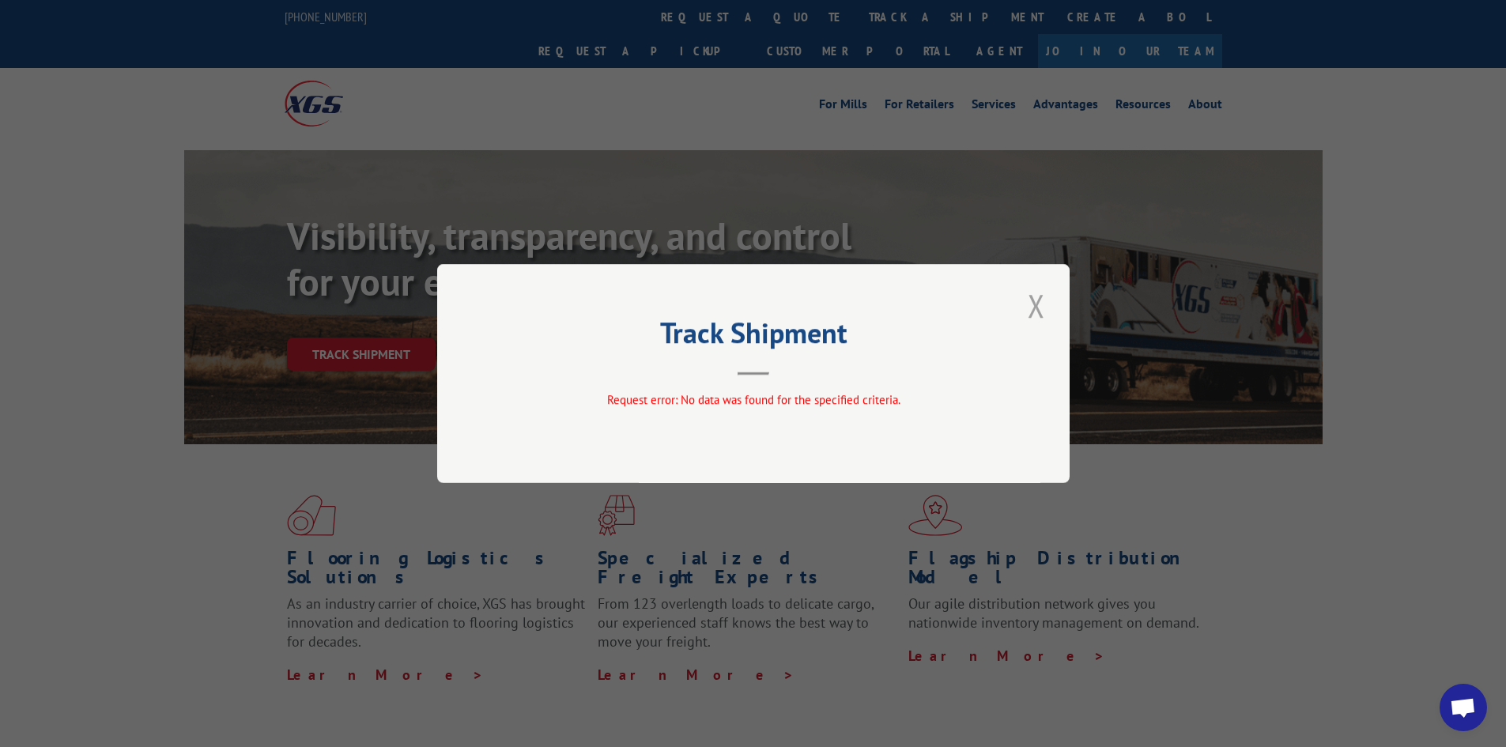
click at [1037, 308] on button "Close modal" at bounding box center [1036, 305] width 27 height 43
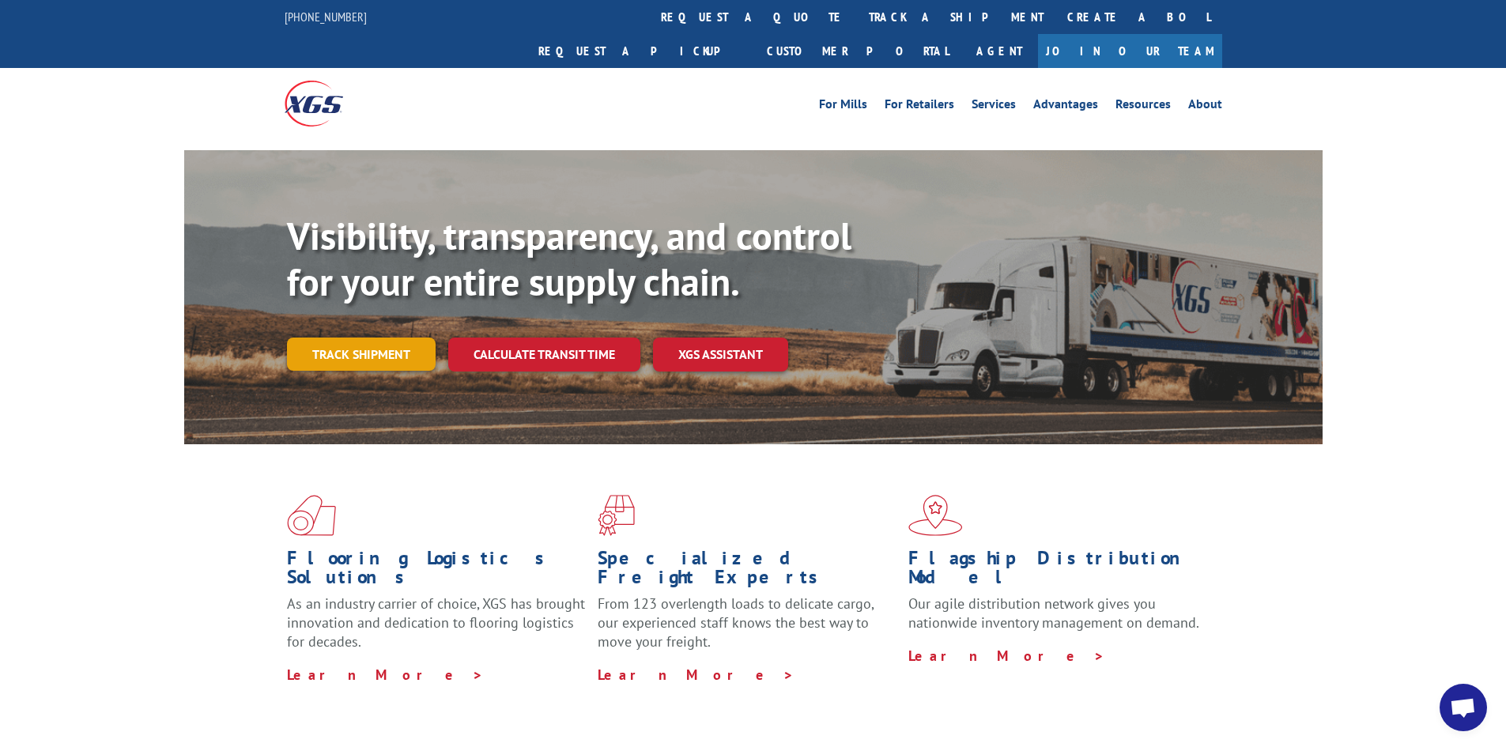
click at [360, 337] on link "Track shipment" at bounding box center [361, 353] width 149 height 33
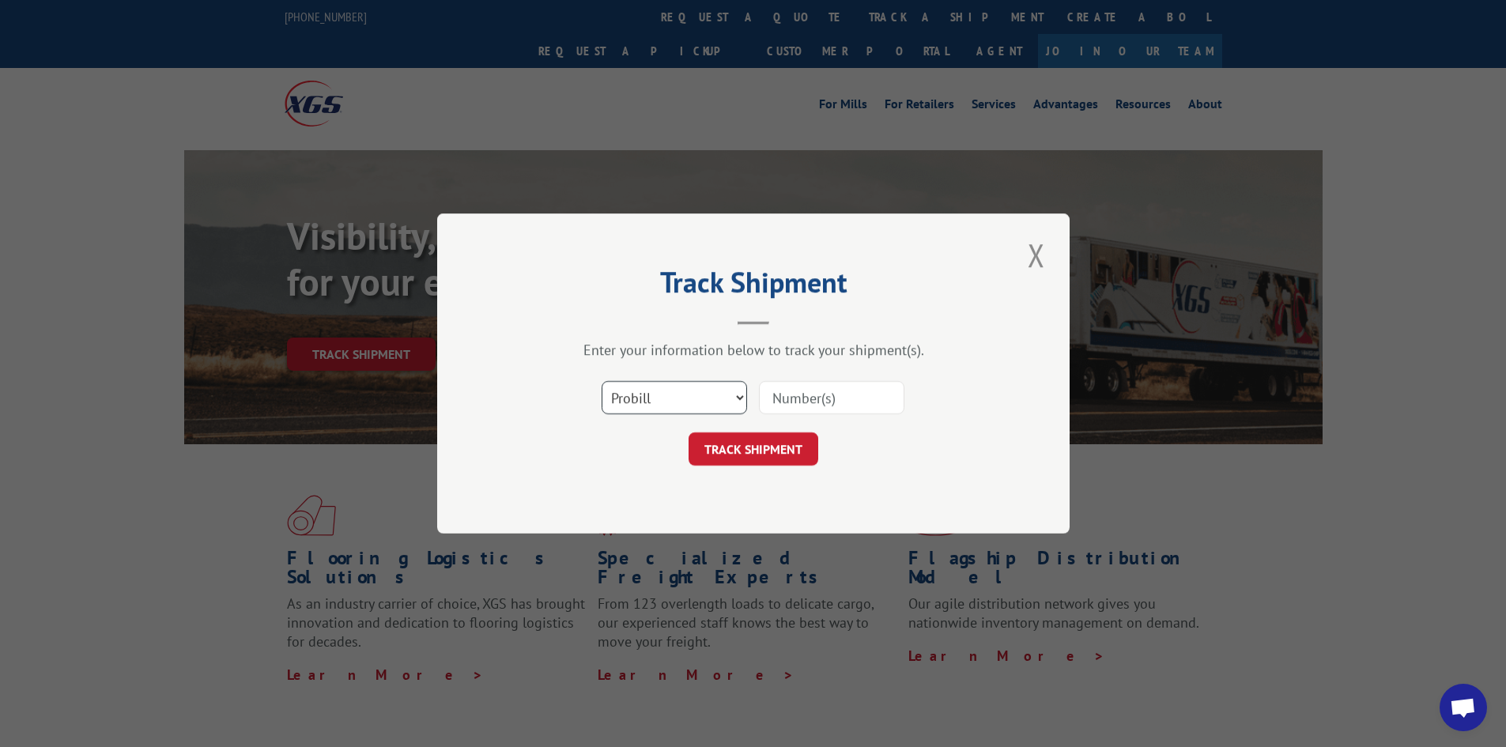
click at [647, 397] on select "Select category... Probill BOL PO" at bounding box center [673, 397] width 145 height 33
select select "bol"
click at [601, 381] on select "Select category... Probill BOL PO" at bounding box center [673, 397] width 145 height 33
click at [779, 395] on input at bounding box center [831, 397] width 145 height 33
paste input "5939307"
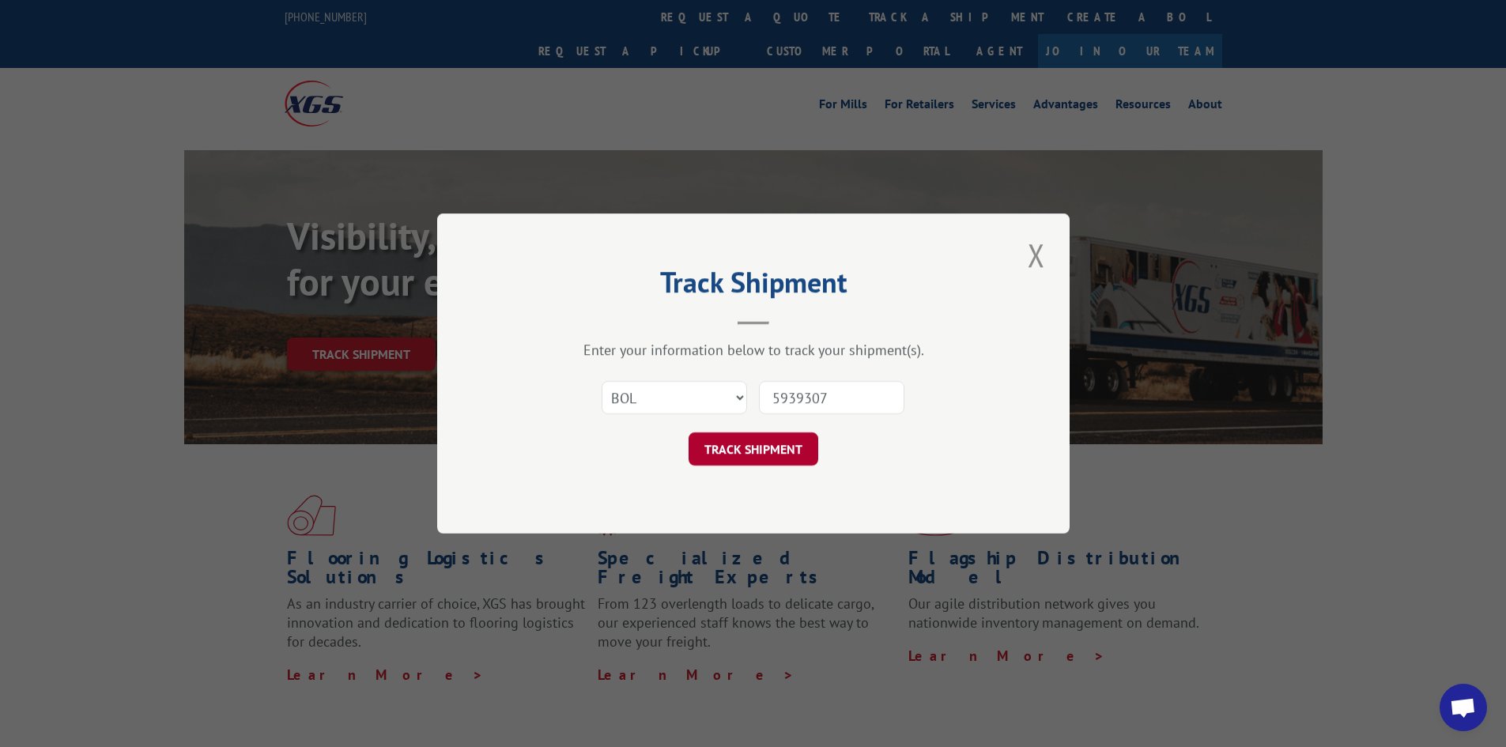
type input "5939307"
click at [778, 447] on button "TRACK SHIPMENT" at bounding box center [753, 448] width 130 height 33
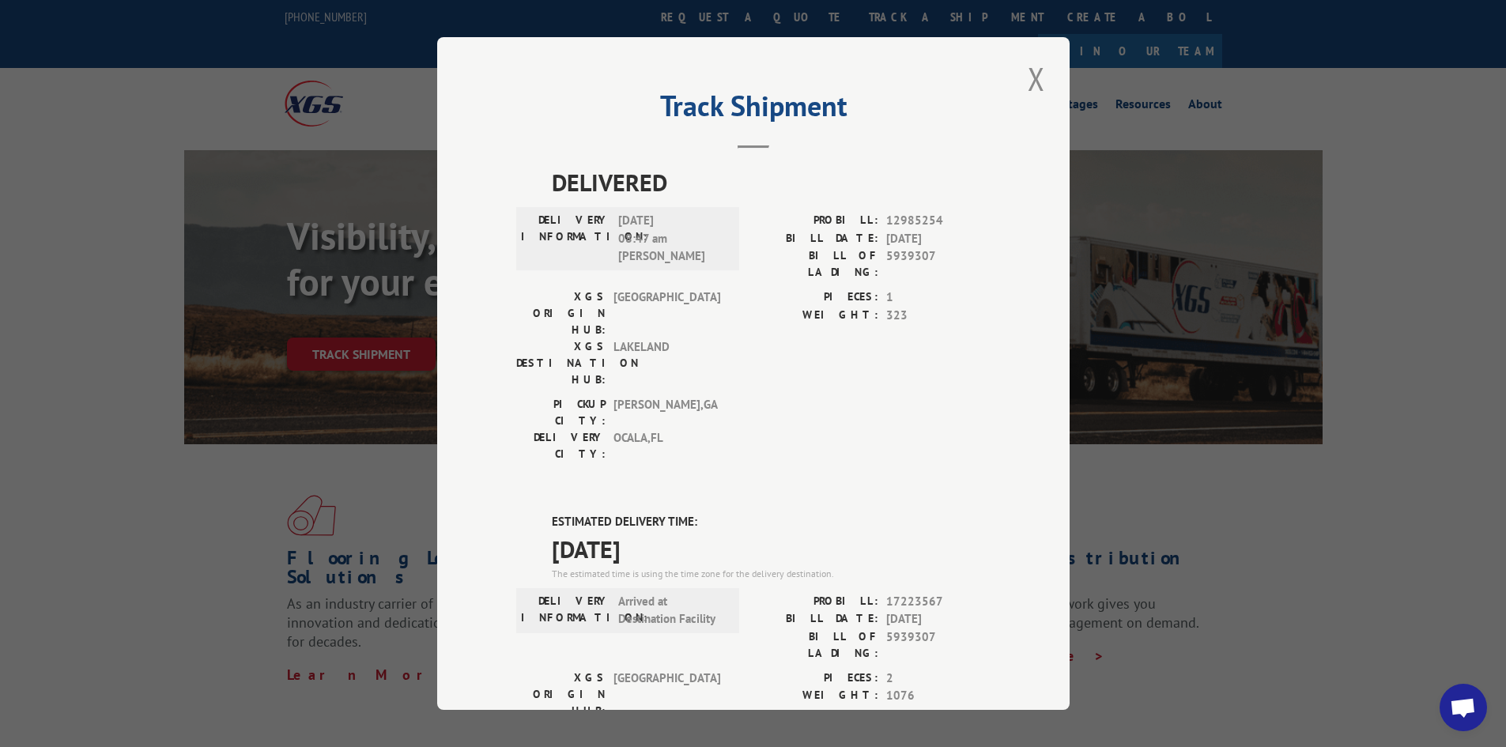
click at [809, 396] on div "PICKUP CITY: [GEOGRAPHIC_DATA] , [GEOGRAPHIC_DATA]: [GEOGRAPHIC_DATA] , [GEOGRA…" at bounding box center [753, 433] width 474 height 74
click at [1017, 398] on div "Track Shipment DELIVERED DELIVERY INFORMATION: [DATE] 08:47 am [PERSON_NAME]: 1…" at bounding box center [753, 373] width 632 height 673
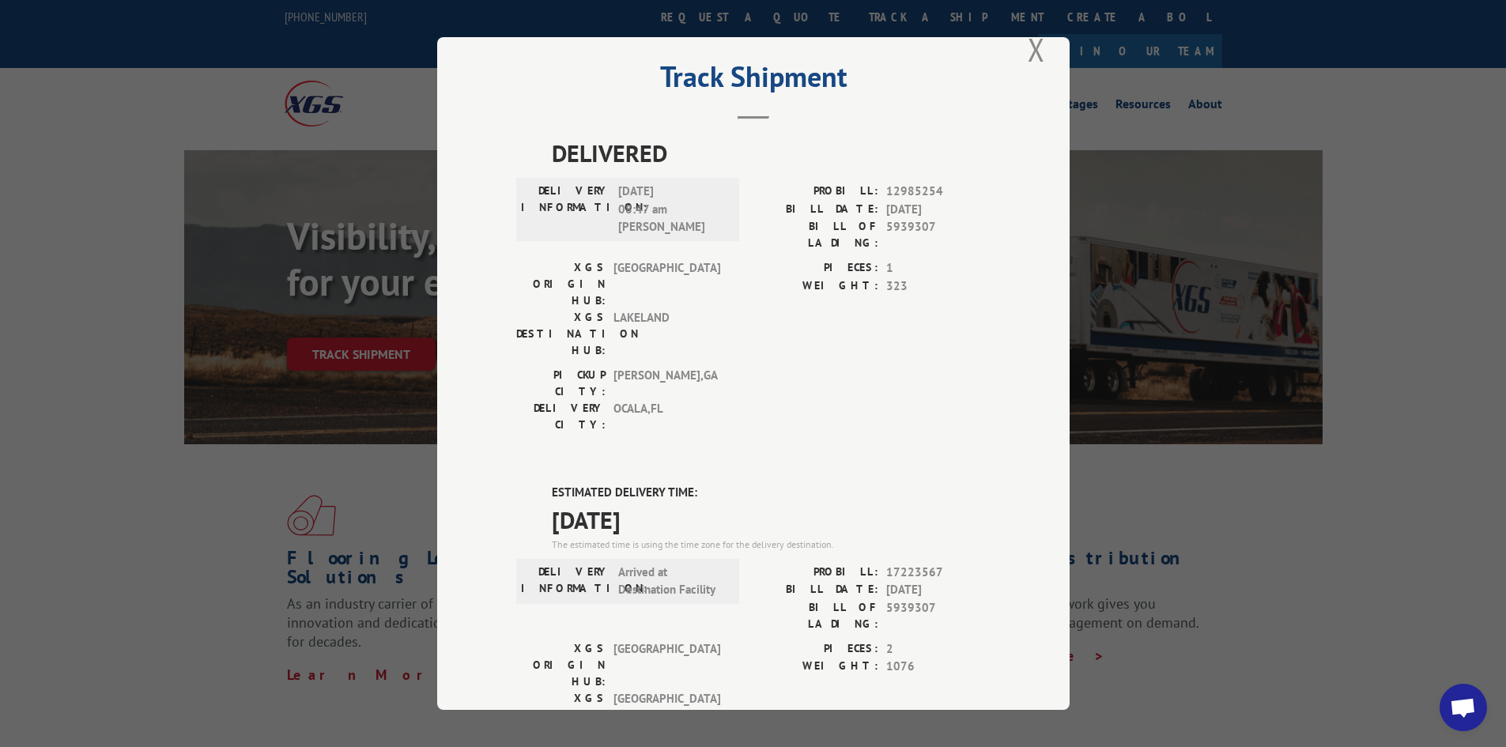
scroll to position [79, 0]
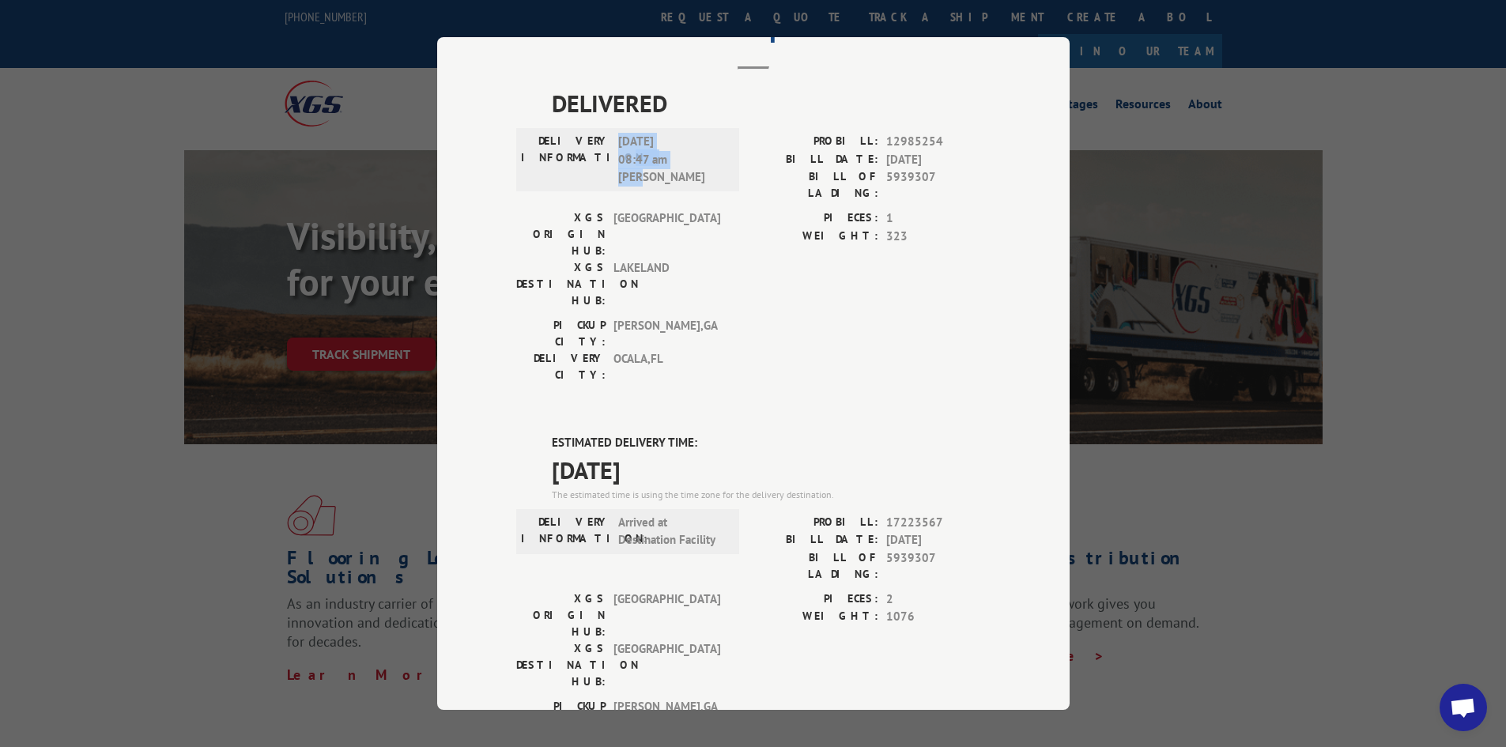
drag, startPoint x: 656, startPoint y: 170, endPoint x: 597, endPoint y: 182, distance: 60.5
click at [597, 182] on div "DELIVERY INFORMATION: [DATE] 08:47 am [PERSON_NAME]" at bounding box center [627, 160] width 213 height 54
click at [719, 731] on div "DELIVERY CITY: [GEOGRAPHIC_DATA] , [GEOGRAPHIC_DATA]" at bounding box center [622, 747] width 213 height 33
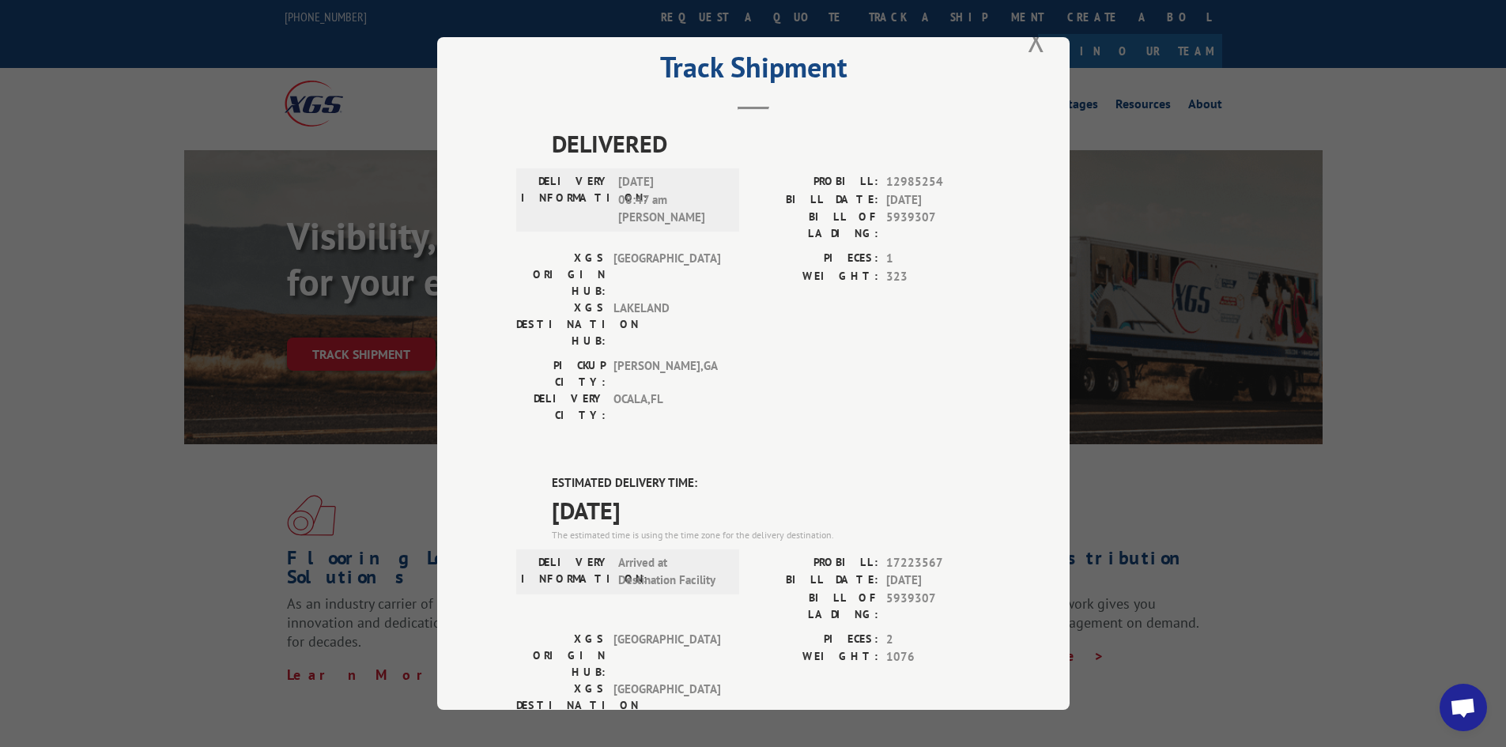
scroll to position [0, 0]
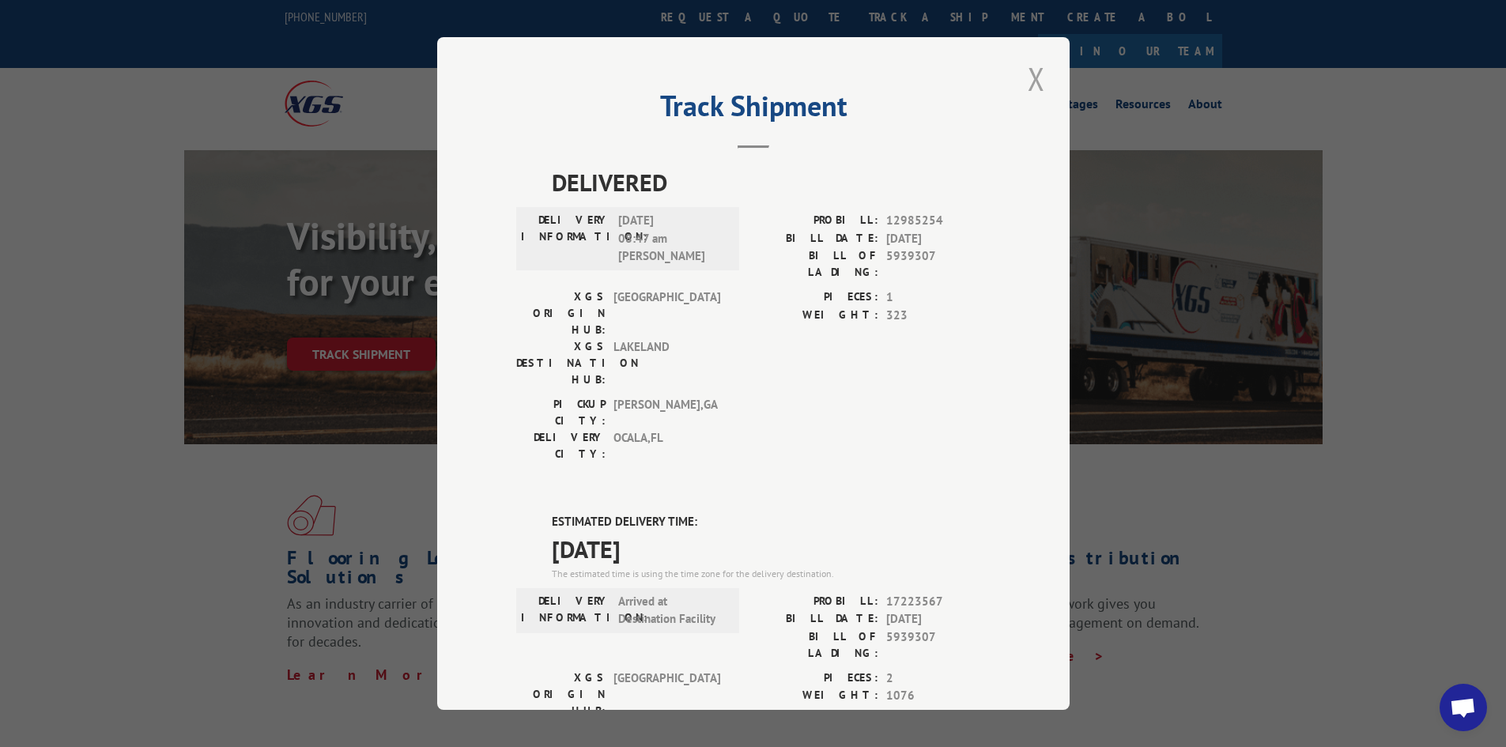
click at [1027, 76] on button "Close modal" at bounding box center [1036, 78] width 27 height 43
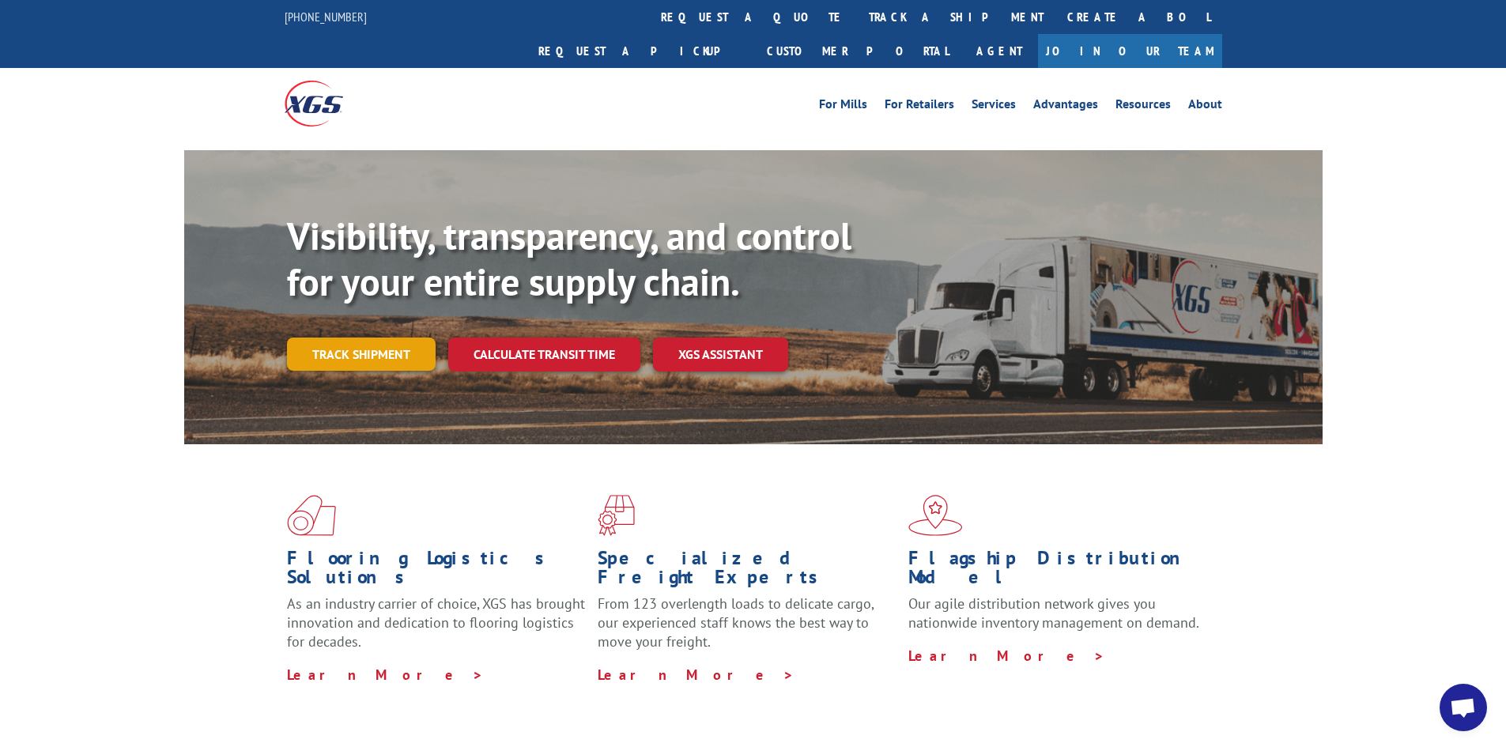
click at [386, 337] on link "Track shipment" at bounding box center [361, 353] width 149 height 33
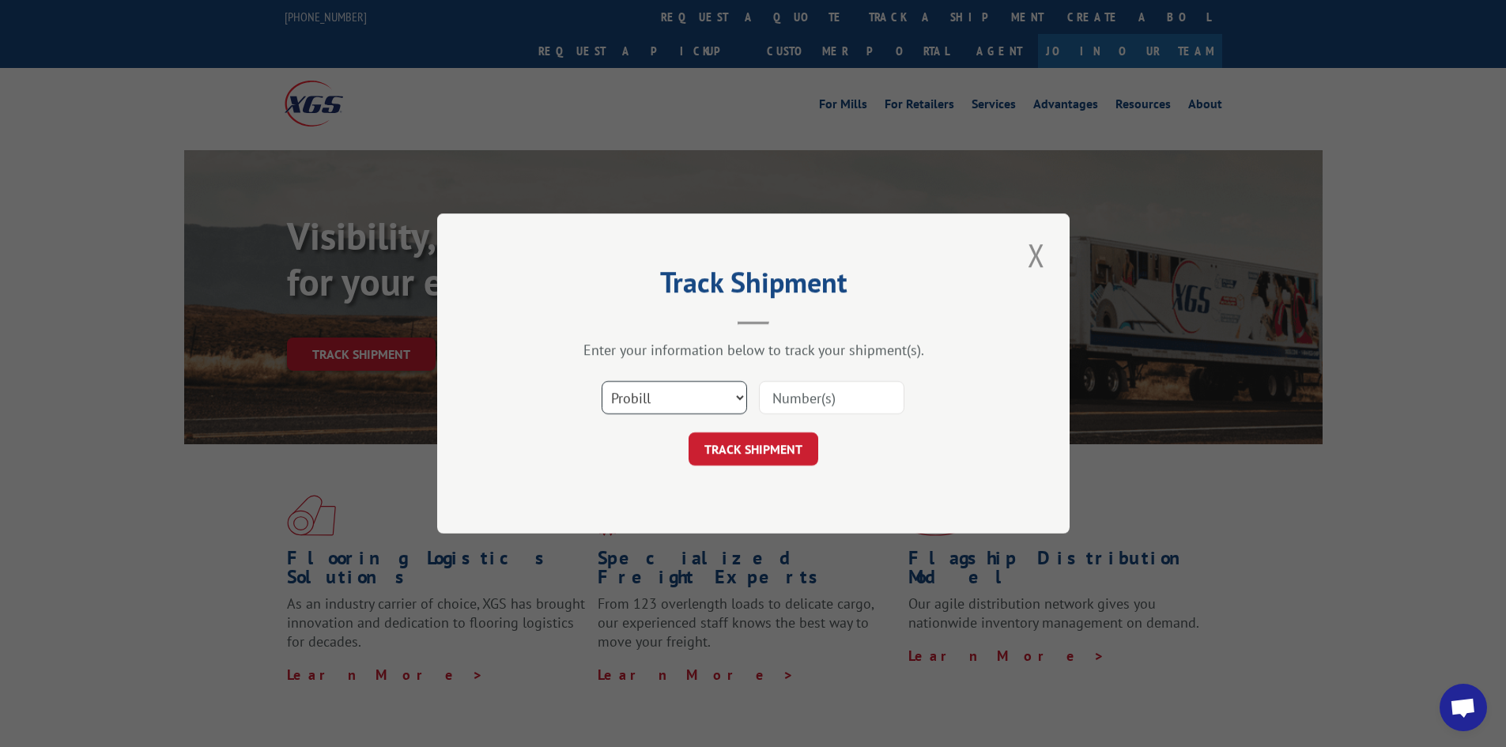
click at [670, 395] on select "Select category... Probill BOL PO" at bounding box center [673, 397] width 145 height 33
select select "bol"
click at [601, 381] on select "Select category... Probill BOL PO" at bounding box center [673, 397] width 145 height 33
drag, startPoint x: 747, startPoint y: 400, endPoint x: 766, endPoint y: 394, distance: 20.0
click at [760, 396] on div "Select category... Probill BOL PO" at bounding box center [753, 397] width 474 height 52
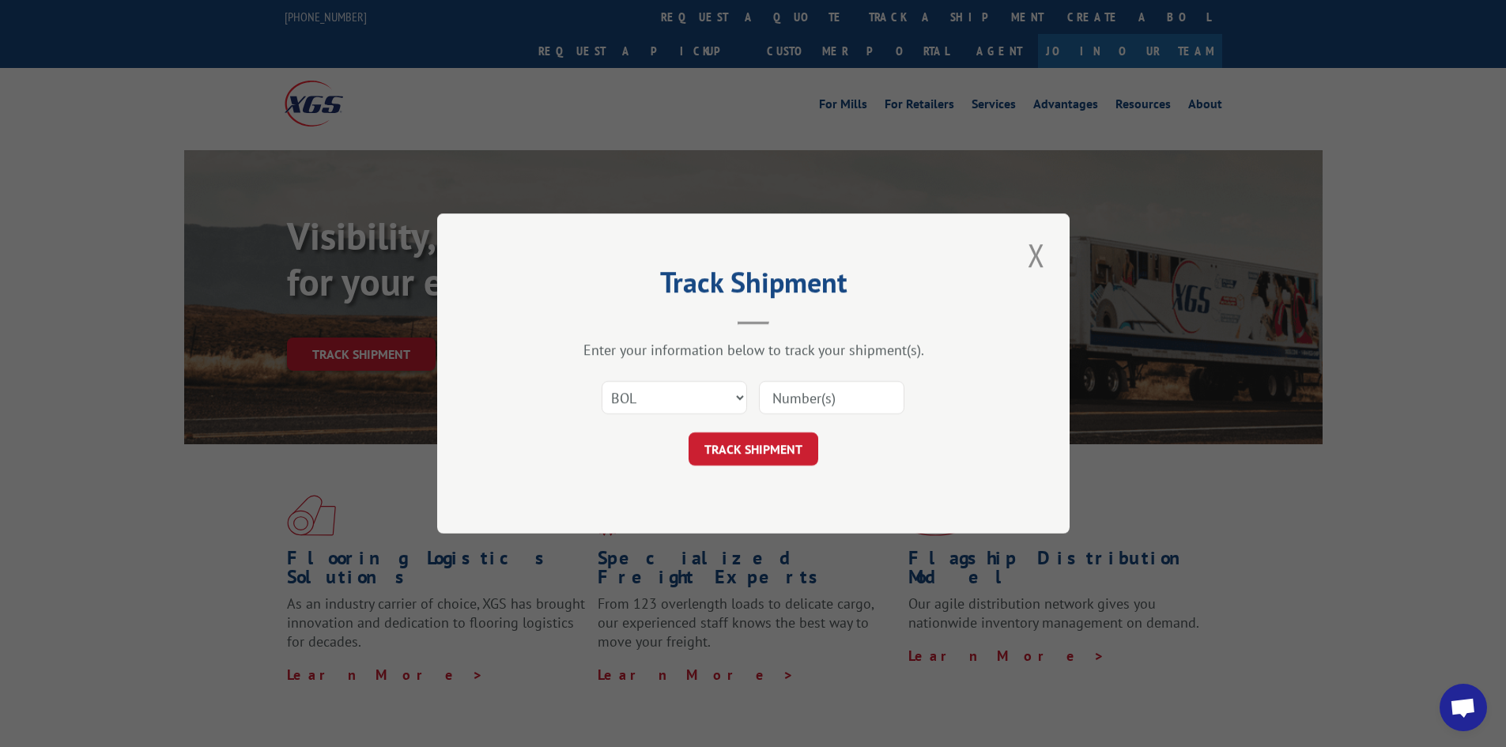
click at [766, 394] on input at bounding box center [831, 397] width 145 height 33
paste input "5940256"
type input "5940256"
click at [728, 451] on button "TRACK SHIPMENT" at bounding box center [753, 448] width 130 height 33
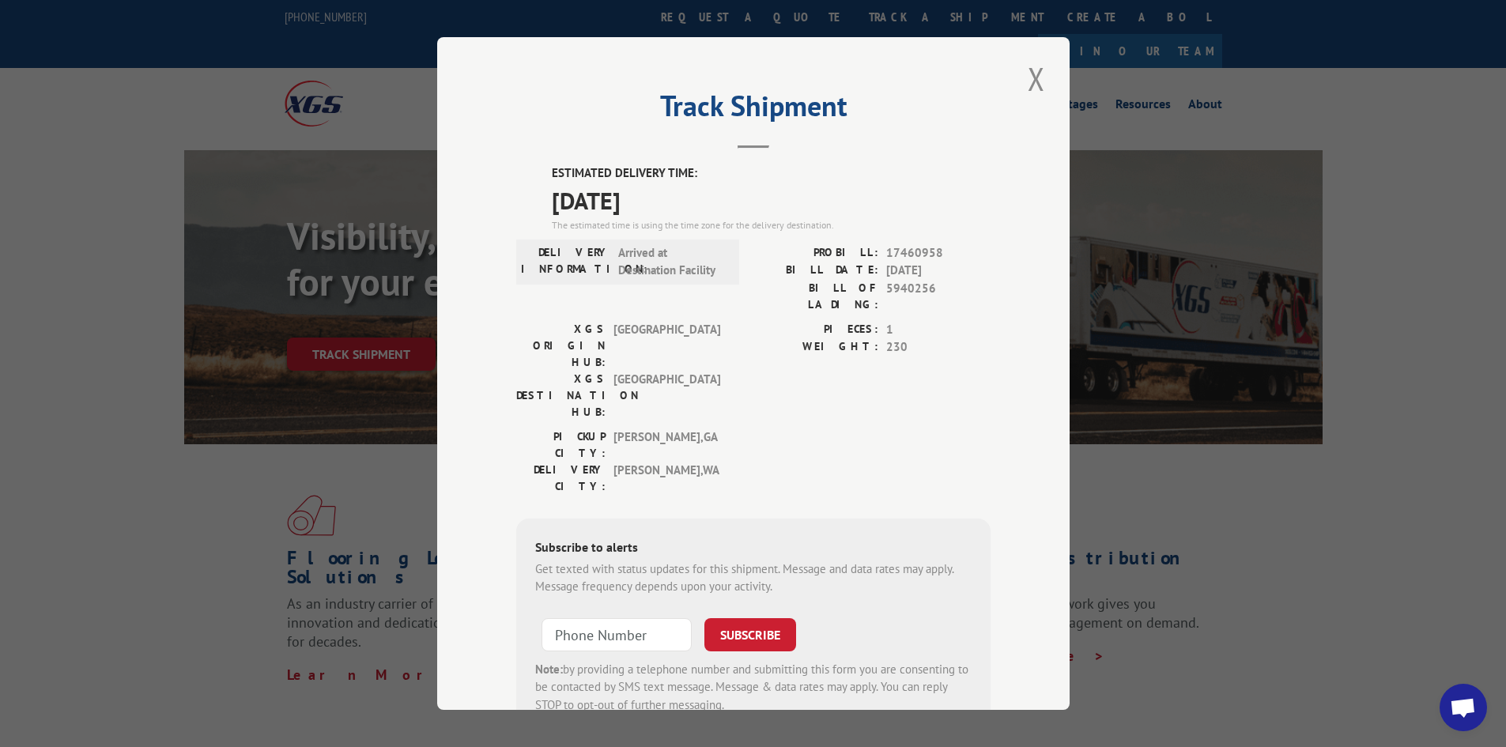
click at [767, 321] on label "PIECES:" at bounding box center [815, 330] width 125 height 18
click at [1032, 83] on button "Close modal" at bounding box center [1036, 78] width 27 height 43
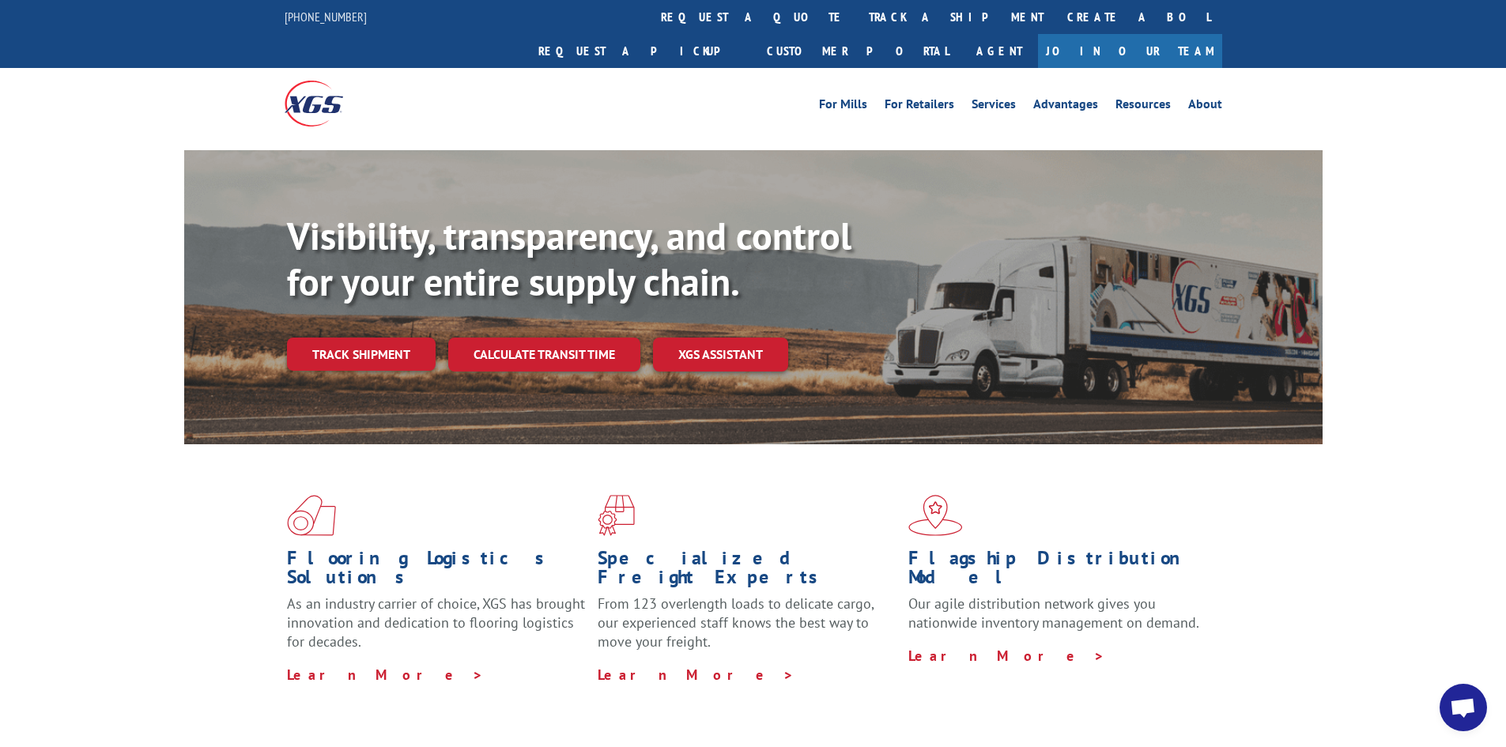
click at [346, 343] on div "Visibility, transparency, and control for your entire supply chain. Track shipm…" at bounding box center [804, 323] width 1035 height 221
click at [356, 337] on link "Track shipment" at bounding box center [361, 353] width 149 height 33
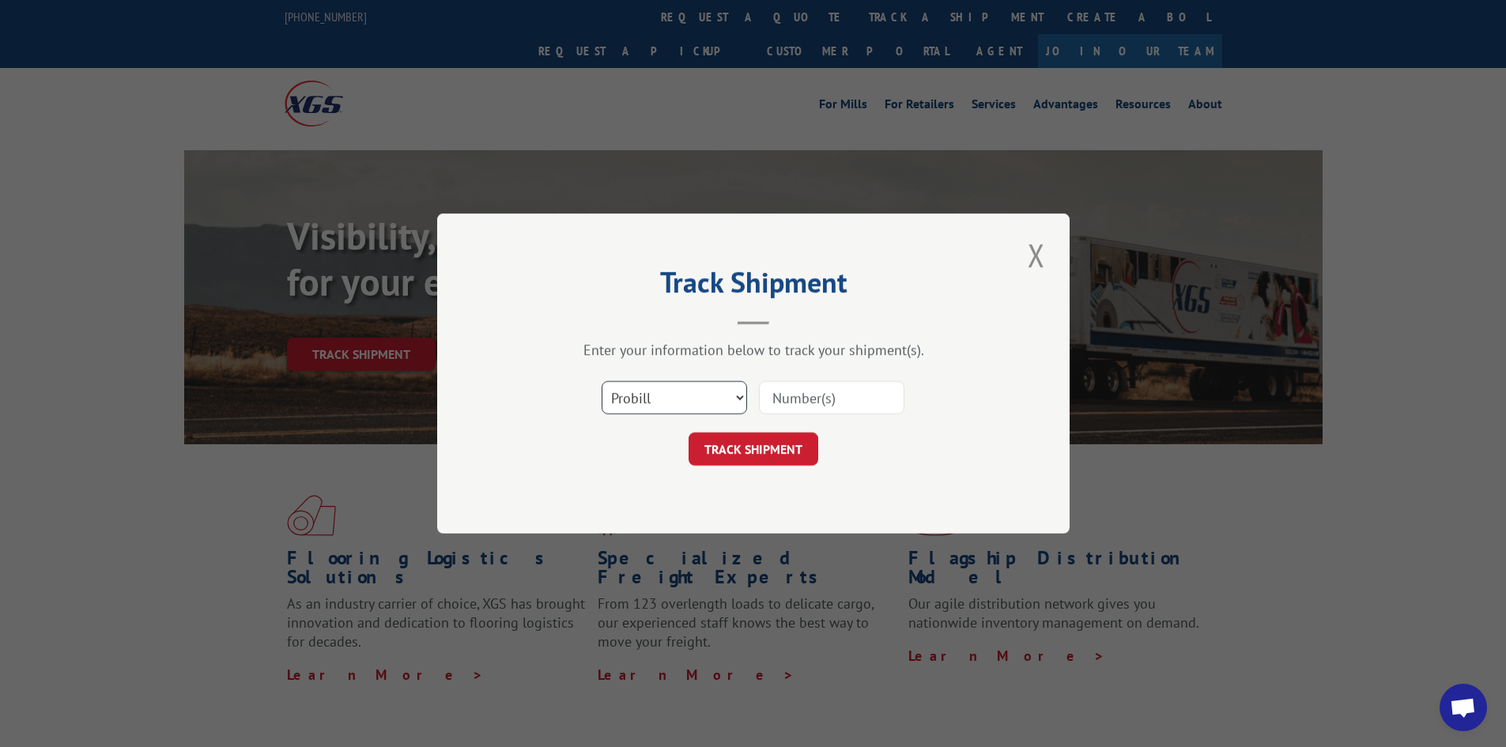
click at [652, 396] on select "Select category... Probill BOL PO" at bounding box center [673, 397] width 145 height 33
select select "po"
click at [601, 381] on select "Select category... Probill BOL PO" at bounding box center [673, 397] width 145 height 33
click at [783, 401] on input at bounding box center [831, 397] width 145 height 33
paste input "63515682"
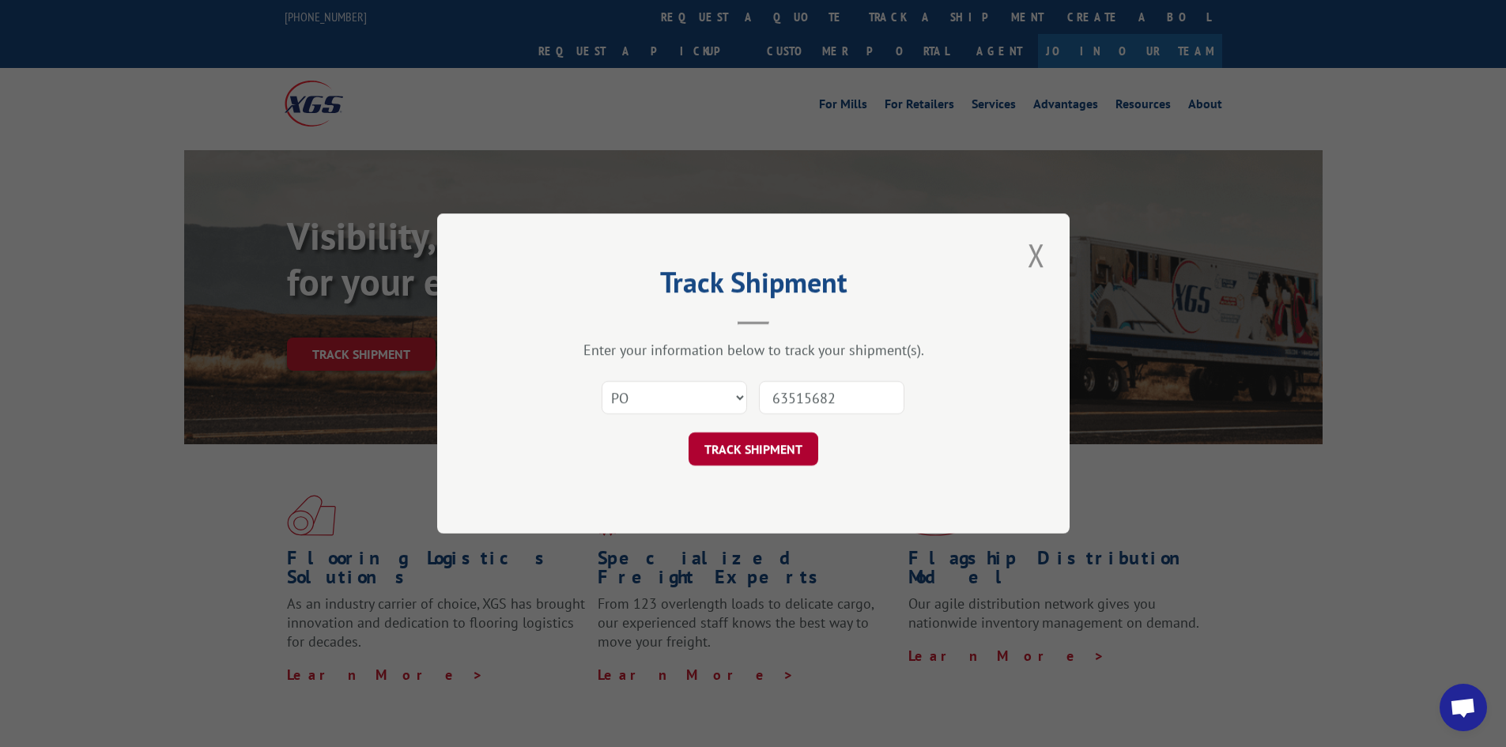
type input "63515682"
click at [744, 443] on button "TRACK SHIPMENT" at bounding box center [753, 448] width 130 height 33
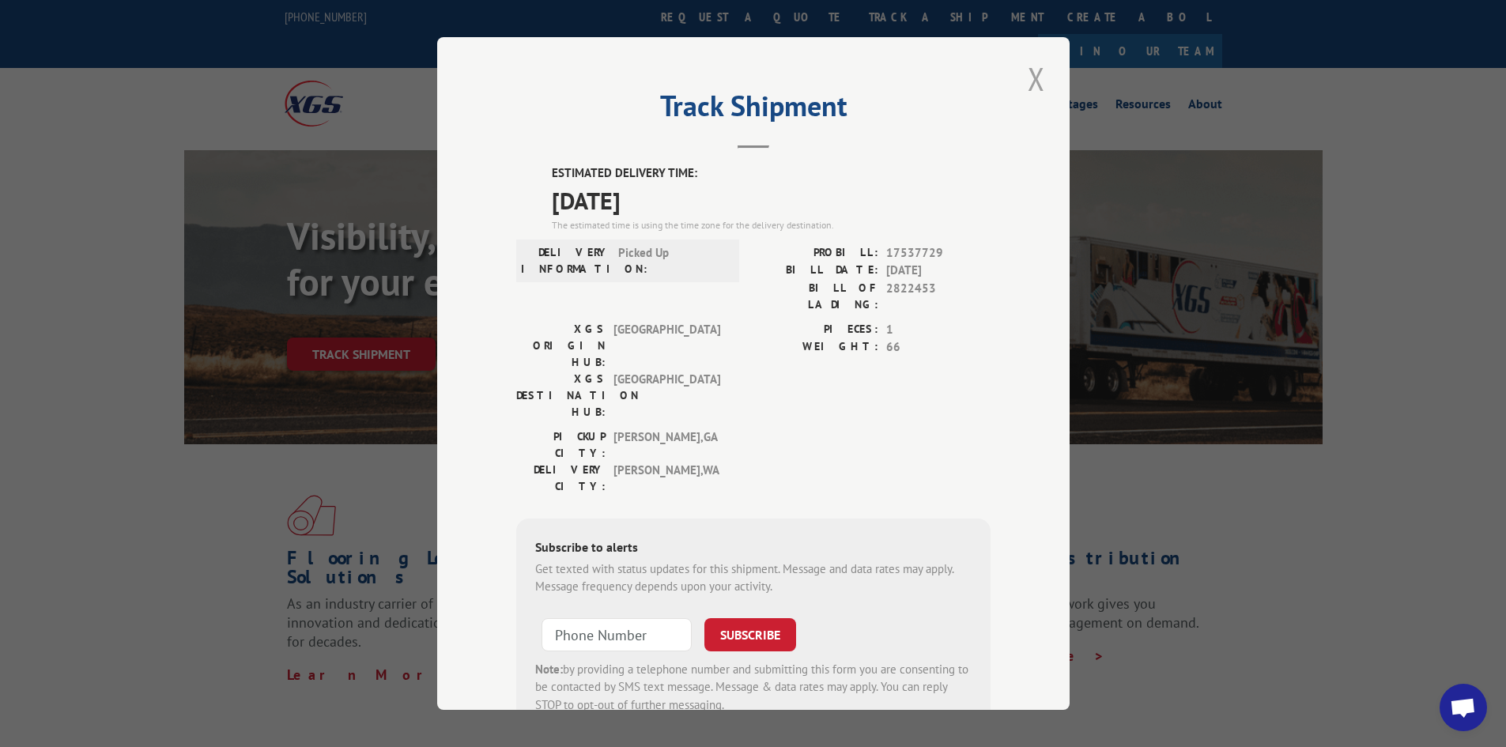
click at [1025, 81] on button "Close modal" at bounding box center [1036, 78] width 27 height 43
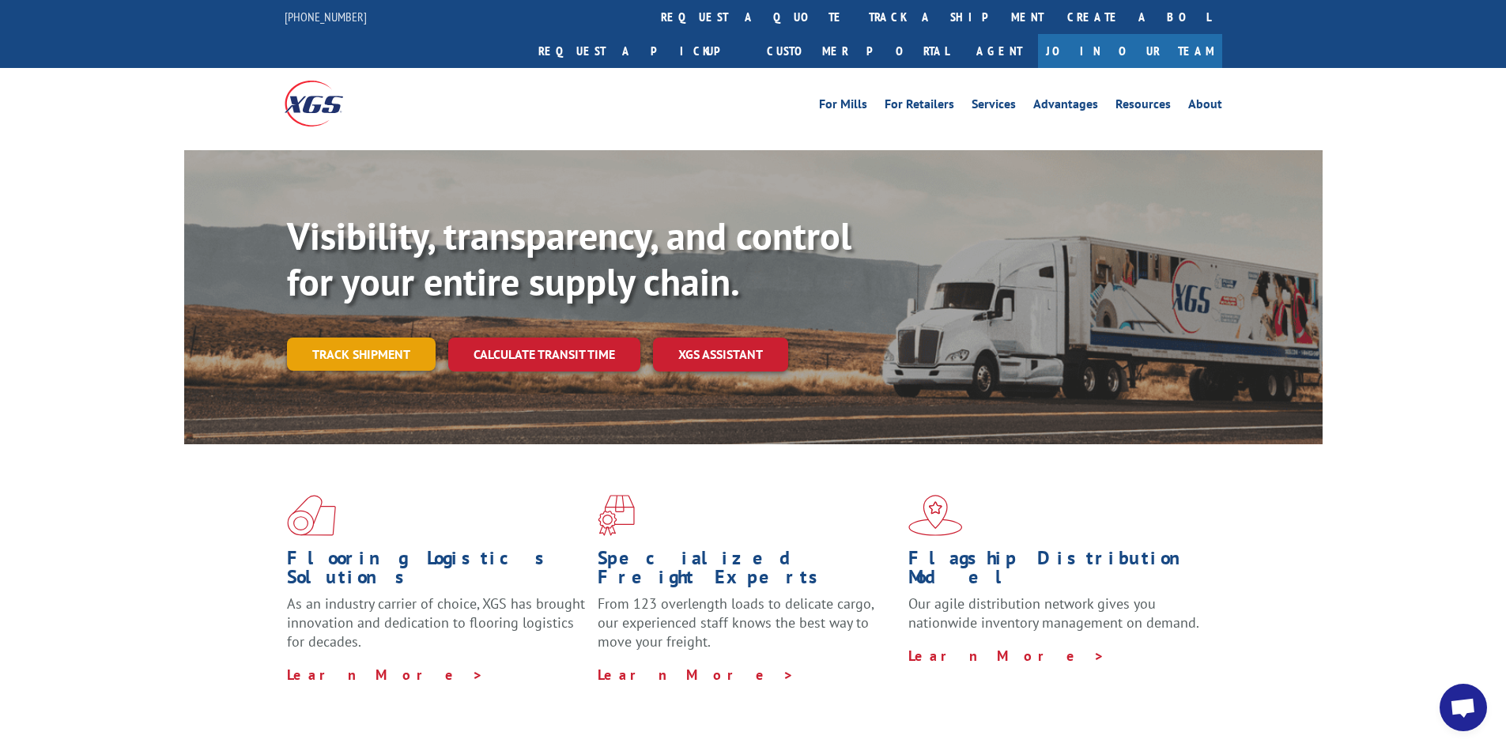
click at [363, 337] on link "Track shipment" at bounding box center [361, 353] width 149 height 33
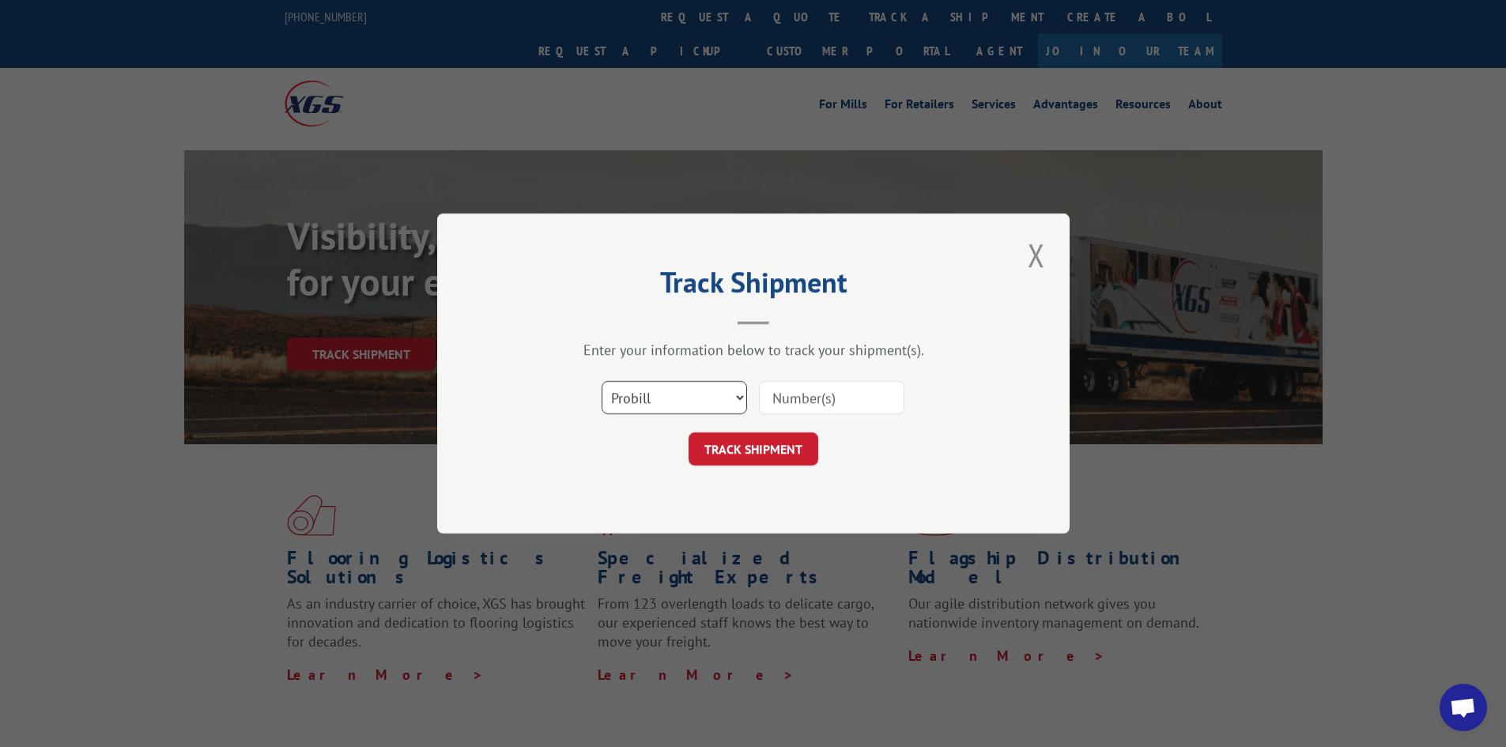
click at [687, 396] on select "Select category... Probill BOL PO" at bounding box center [673, 397] width 145 height 33
select select "po"
click at [601, 381] on select "Select category... Probill BOL PO" at bounding box center [673, 397] width 145 height 33
click at [770, 394] on input at bounding box center [831, 397] width 145 height 33
paste input "63515637"
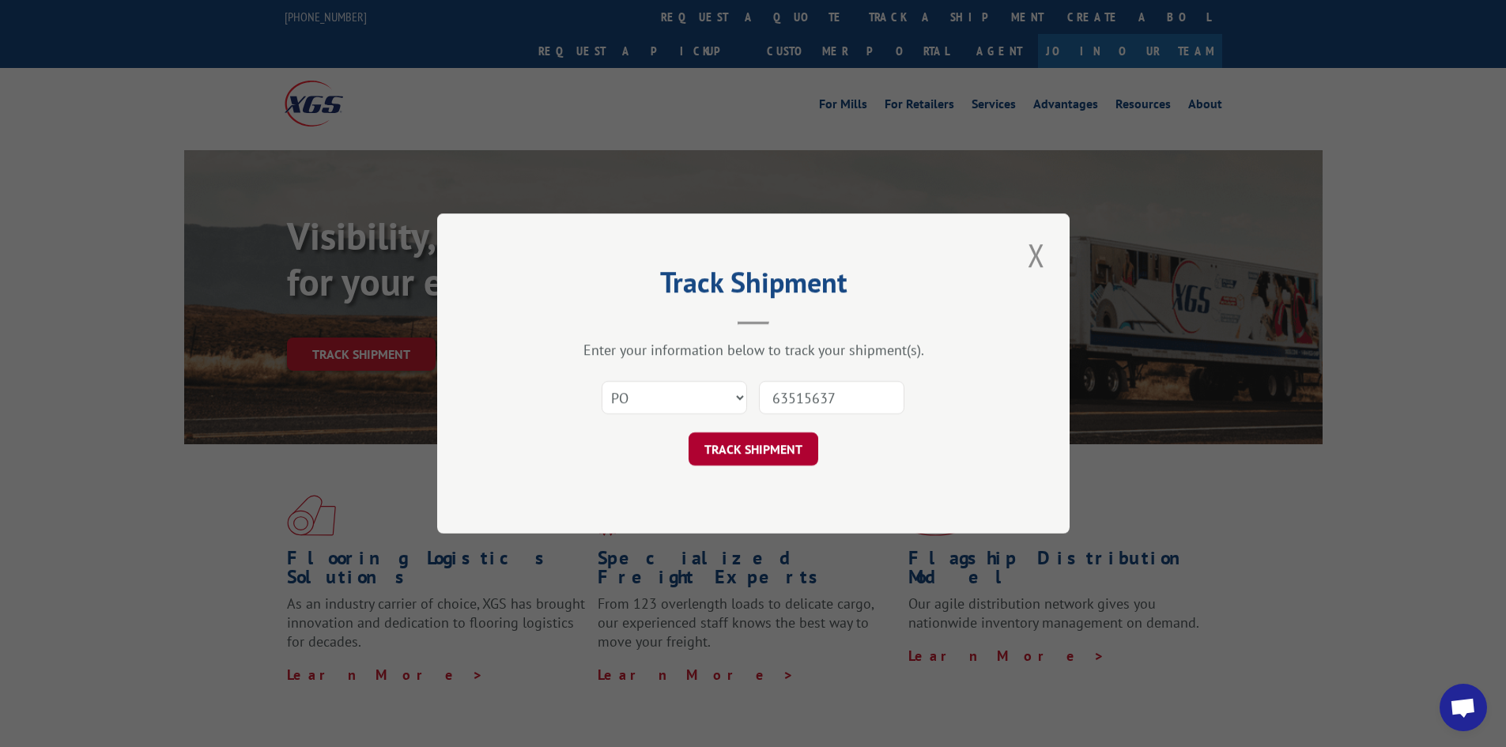
type input "63515637"
click at [771, 445] on button "TRACK SHIPMENT" at bounding box center [753, 448] width 130 height 33
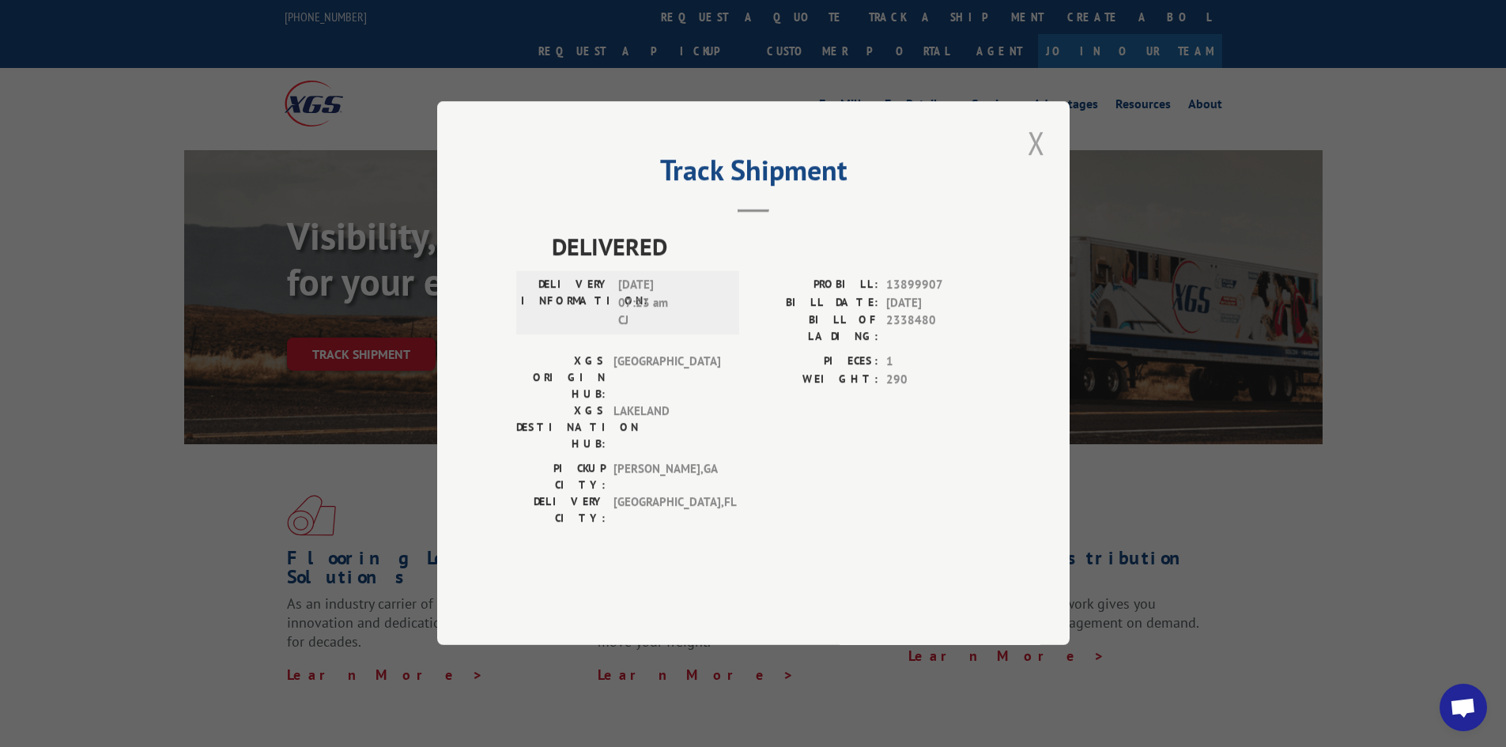
click at [1031, 164] on button "Close modal" at bounding box center [1036, 142] width 27 height 43
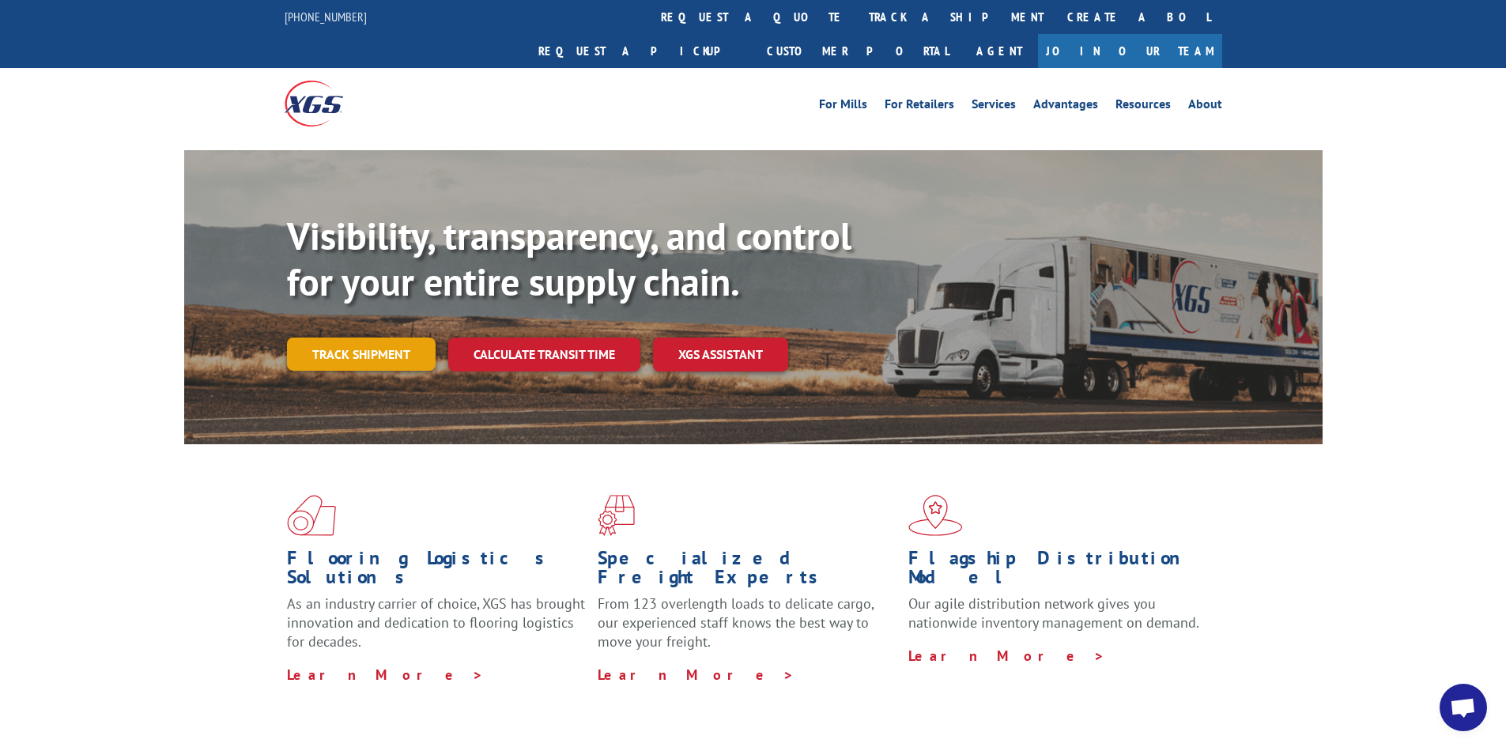
click at [370, 337] on link "Track shipment" at bounding box center [361, 353] width 149 height 33
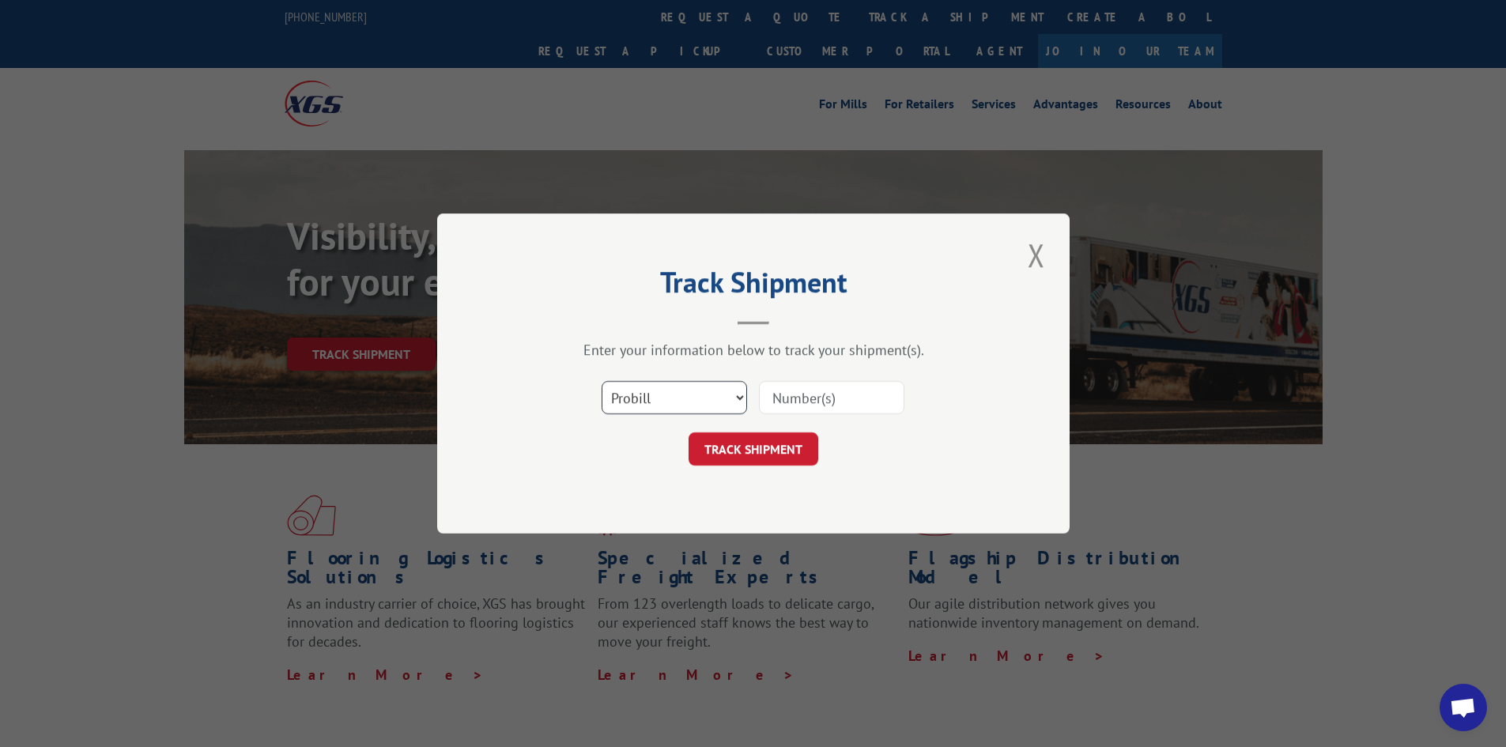
click at [679, 387] on select "Select category... Probill BOL PO" at bounding box center [673, 397] width 145 height 33
select select "bol"
click at [601, 381] on select "Select category... Probill BOL PO" at bounding box center [673, 397] width 145 height 33
click at [828, 395] on input at bounding box center [831, 397] width 145 height 33
paste input "4913950"
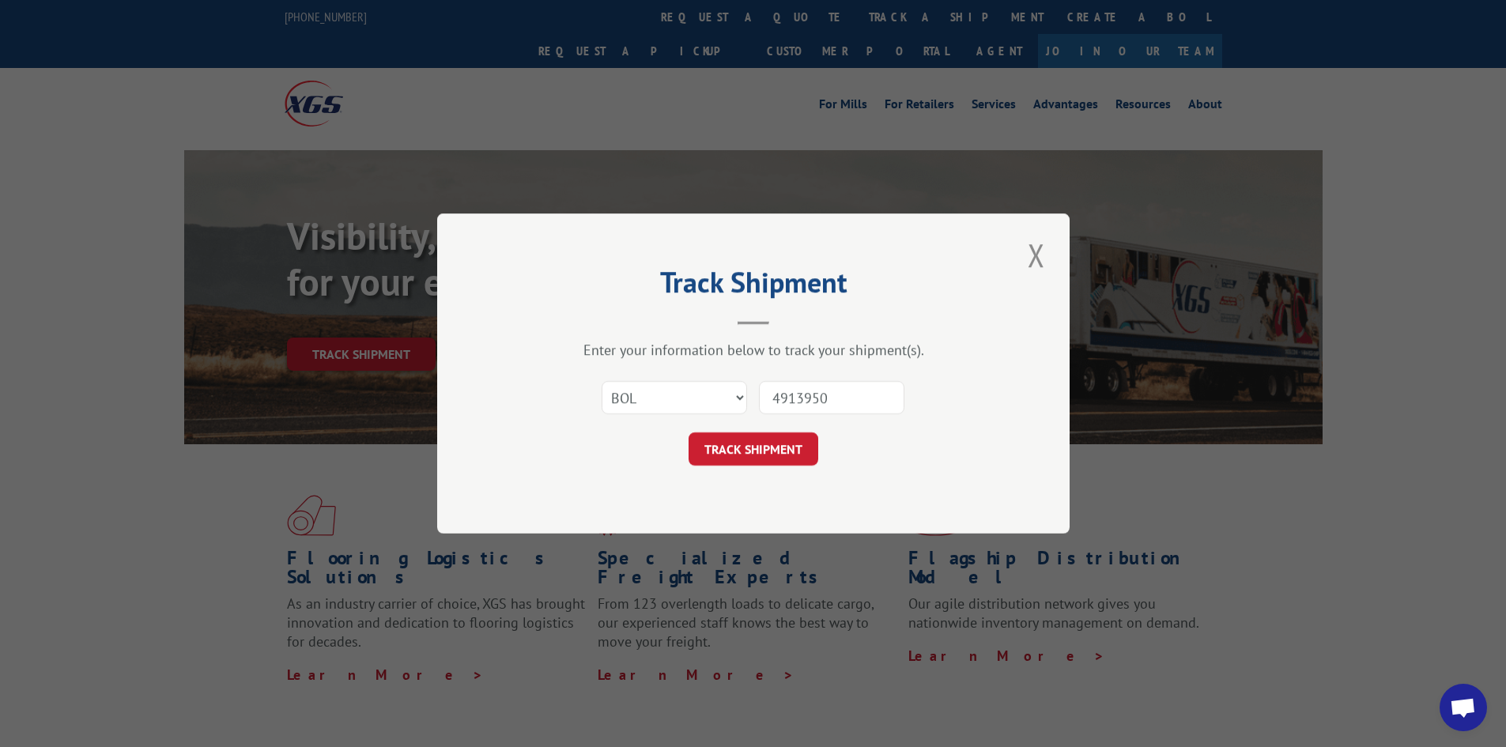
type input "4913950"
click at [688, 432] on button "TRACK SHIPMENT" at bounding box center [753, 448] width 130 height 33
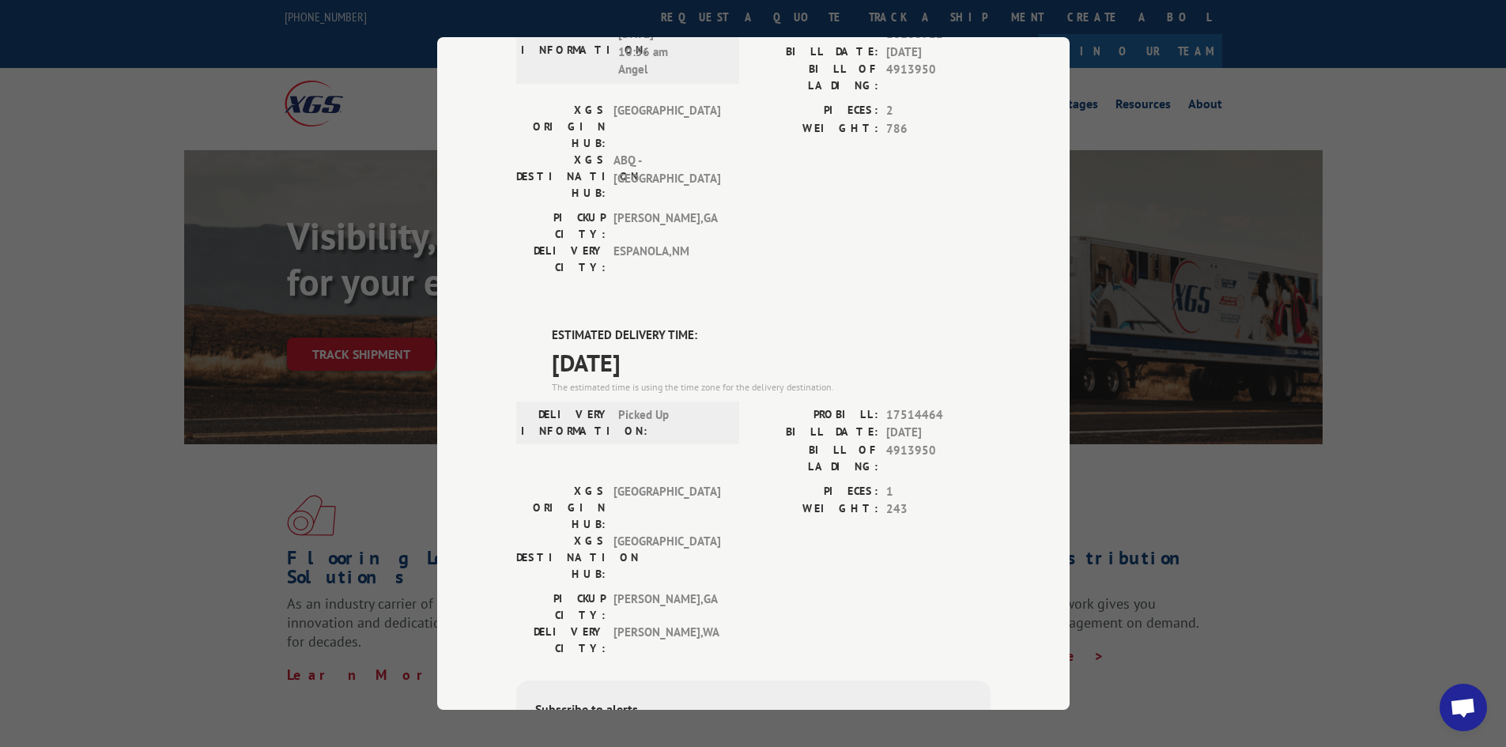
scroll to position [158, 0]
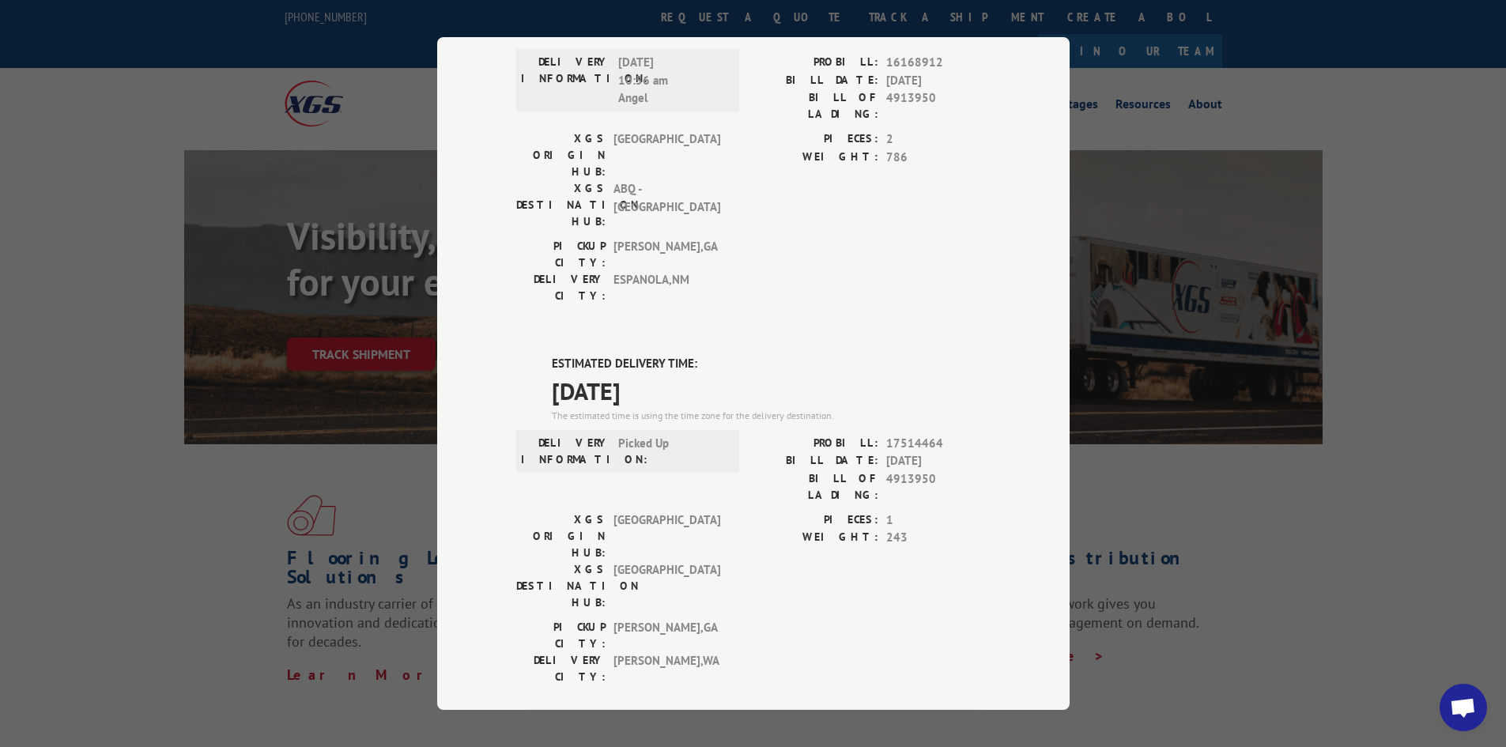
click at [1012, 94] on div "Track Shipment DELIVERED DELIVERY INFORMATION: [DATE] 10:56 am Angel PROBILL: 1…" at bounding box center [753, 373] width 632 height 673
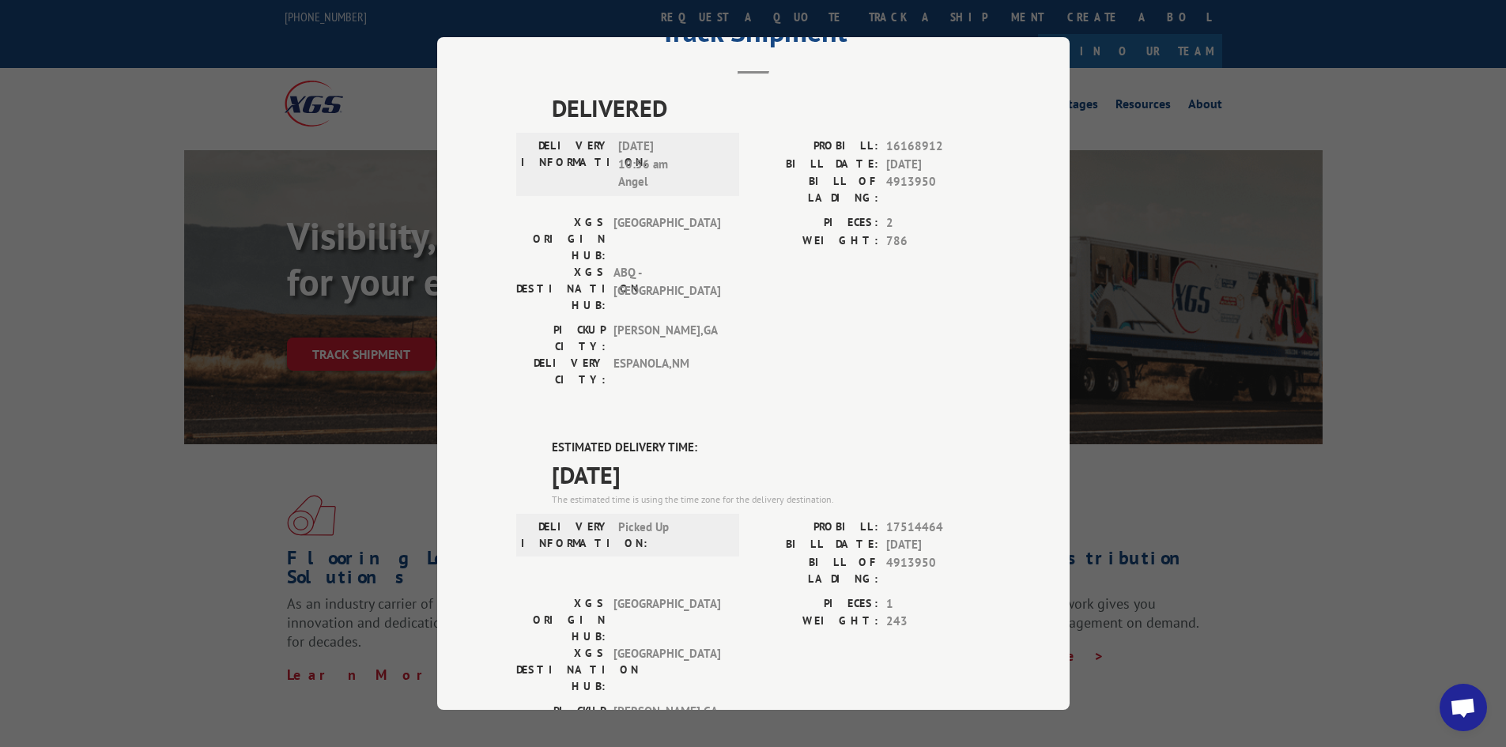
scroll to position [0, 0]
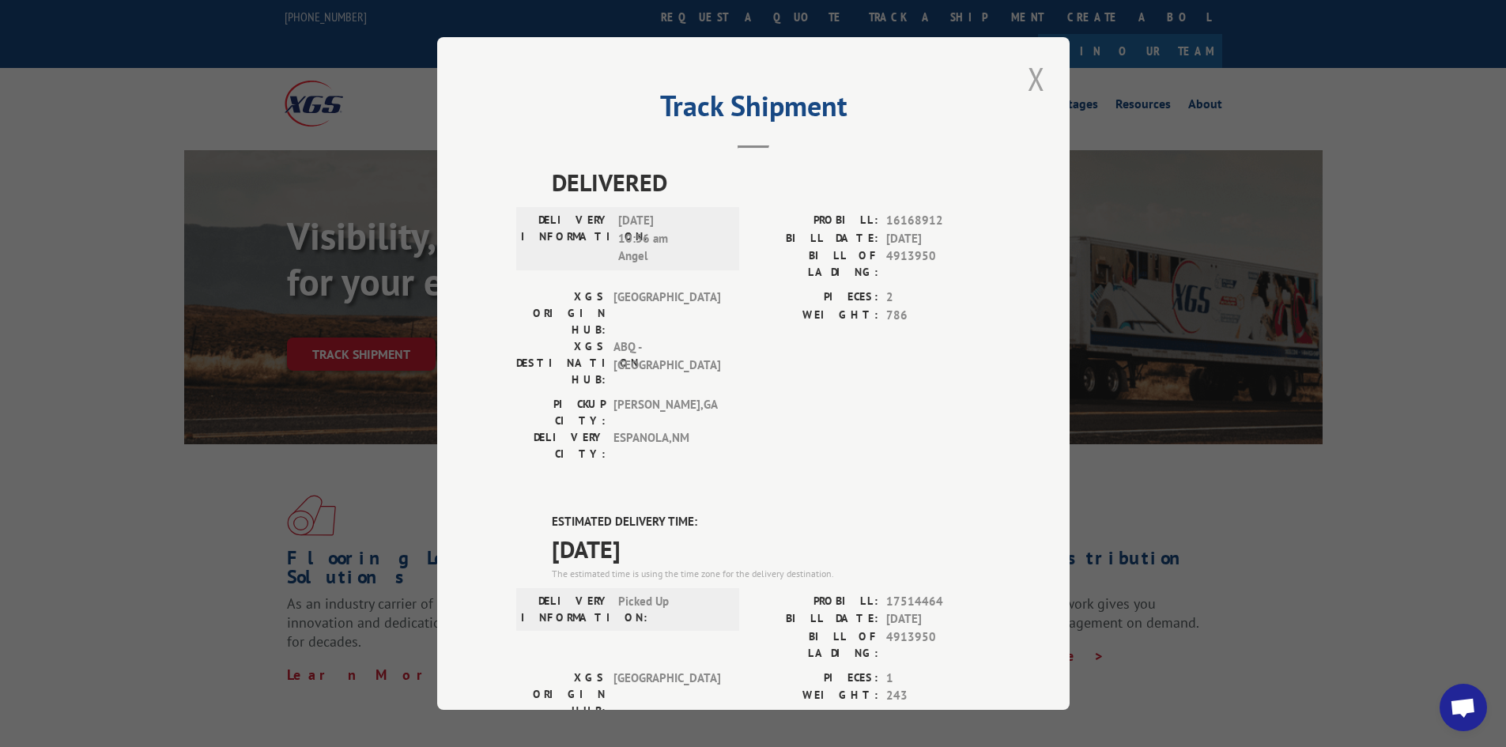
click at [1031, 75] on button "Close modal" at bounding box center [1036, 78] width 27 height 43
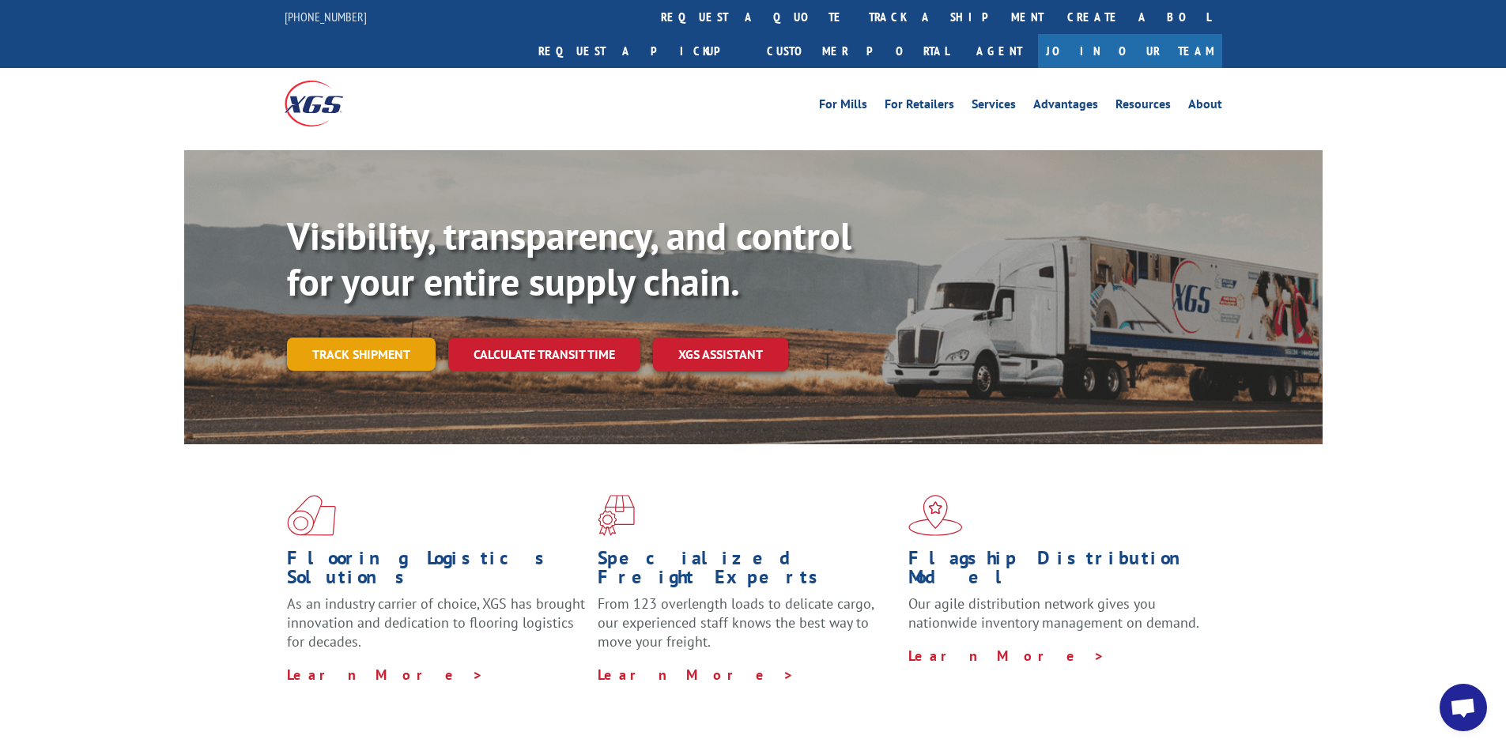
click at [334, 337] on link "Track shipment" at bounding box center [361, 353] width 149 height 33
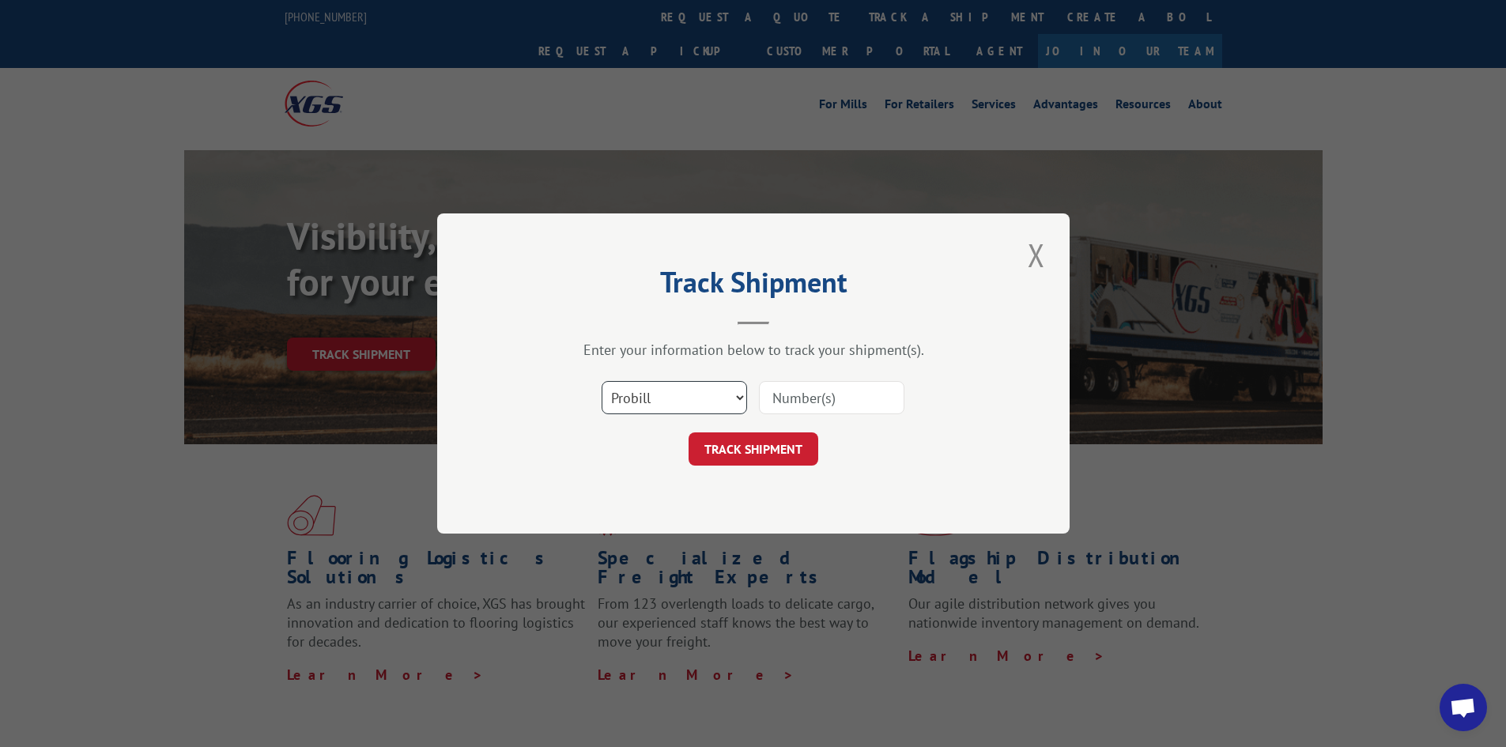
click at [660, 398] on select "Select category... Probill BOL PO" at bounding box center [673, 397] width 145 height 33
select select "po"
click at [601, 381] on select "Select category... Probill BOL PO" at bounding box center [673, 397] width 145 height 33
click at [781, 381] on input at bounding box center [831, 397] width 145 height 33
paste input "63515588"
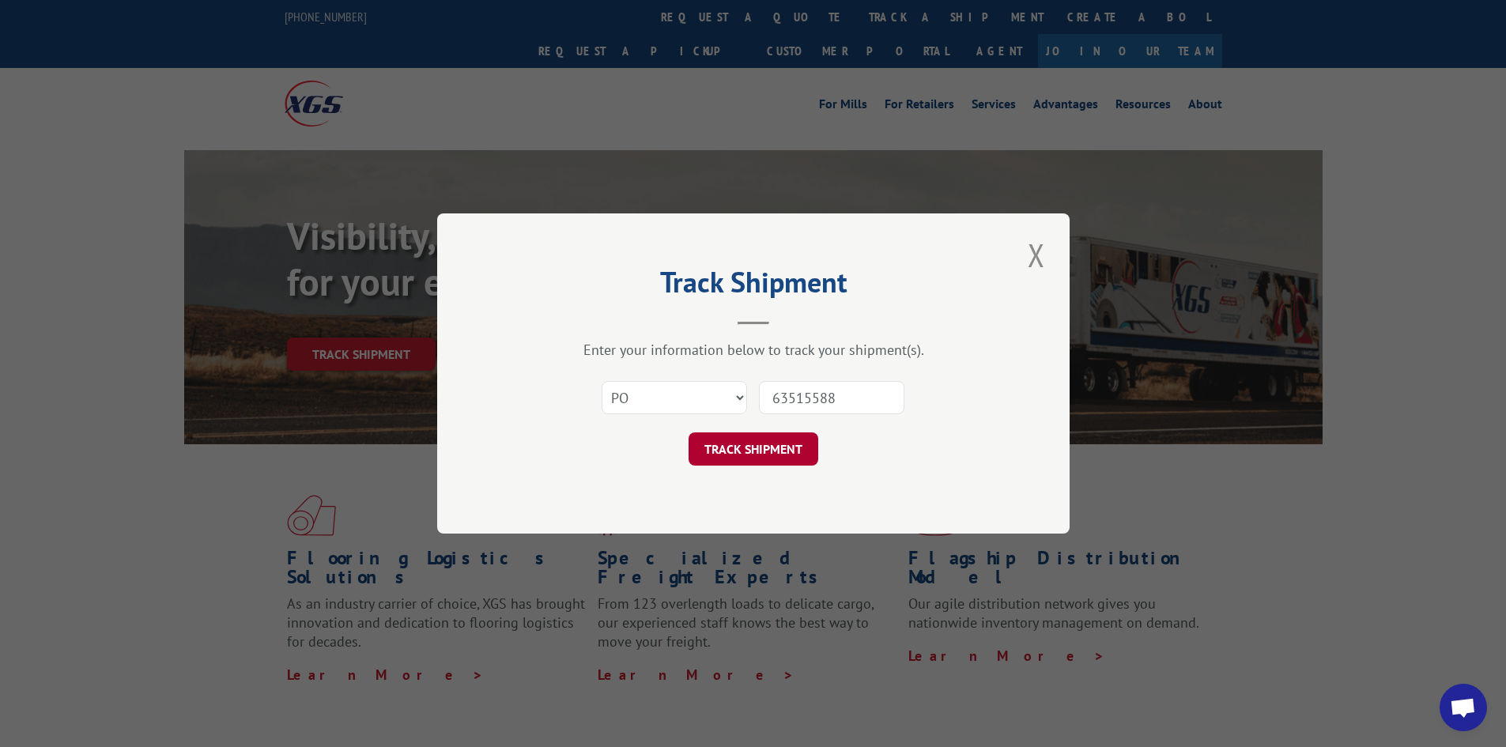
type input "63515588"
click at [754, 447] on button "TRACK SHIPMENT" at bounding box center [753, 448] width 130 height 33
